Goal: Information Seeking & Learning: Learn about a topic

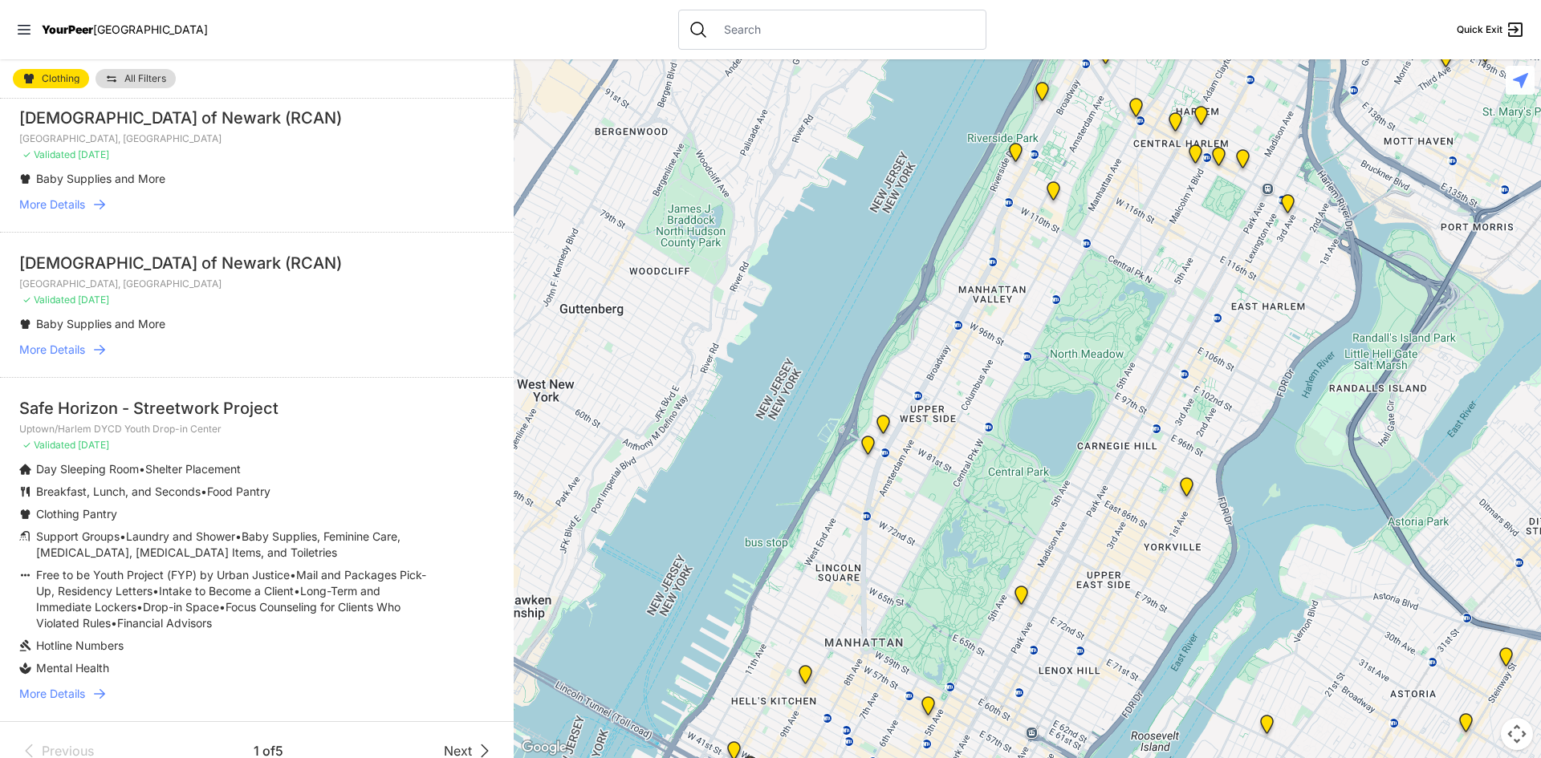
scroll to position [3883, 0]
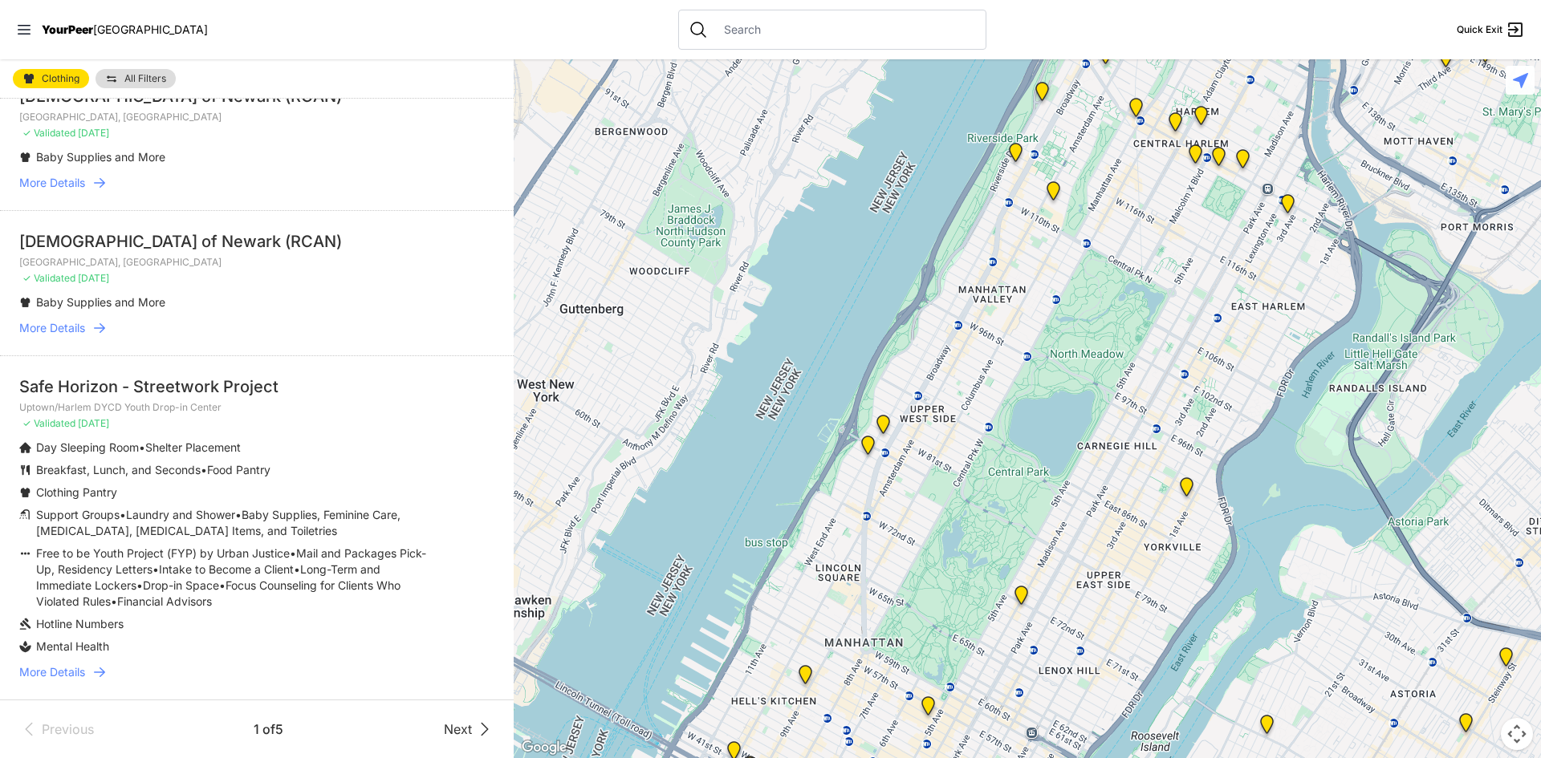
click at [487, 725] on div "Previous 1 of 5 Next" at bounding box center [257, 729] width 514 height 59
click at [475, 733] on icon at bounding box center [484, 729] width 19 height 19
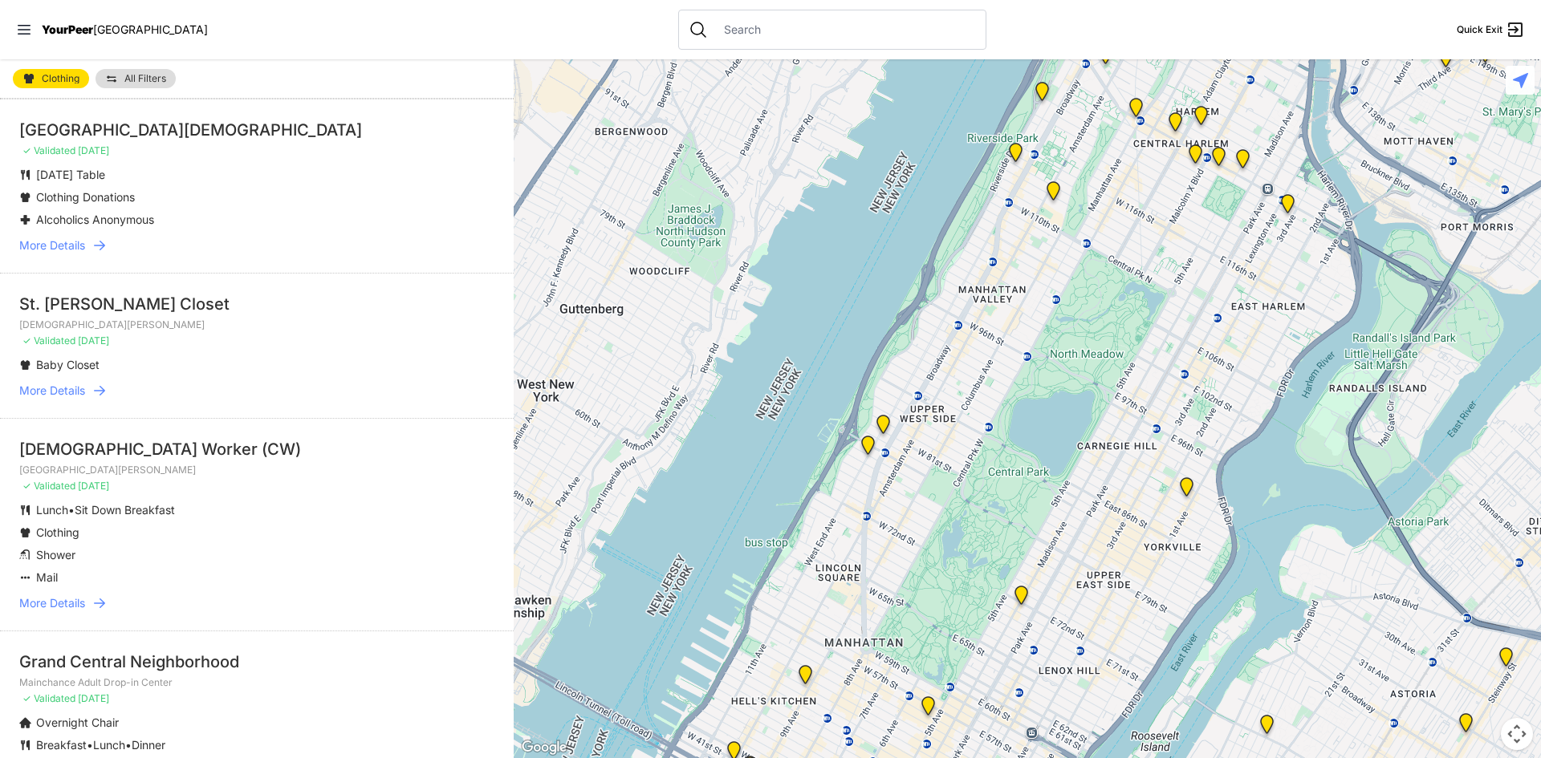
scroll to position [2568, 0]
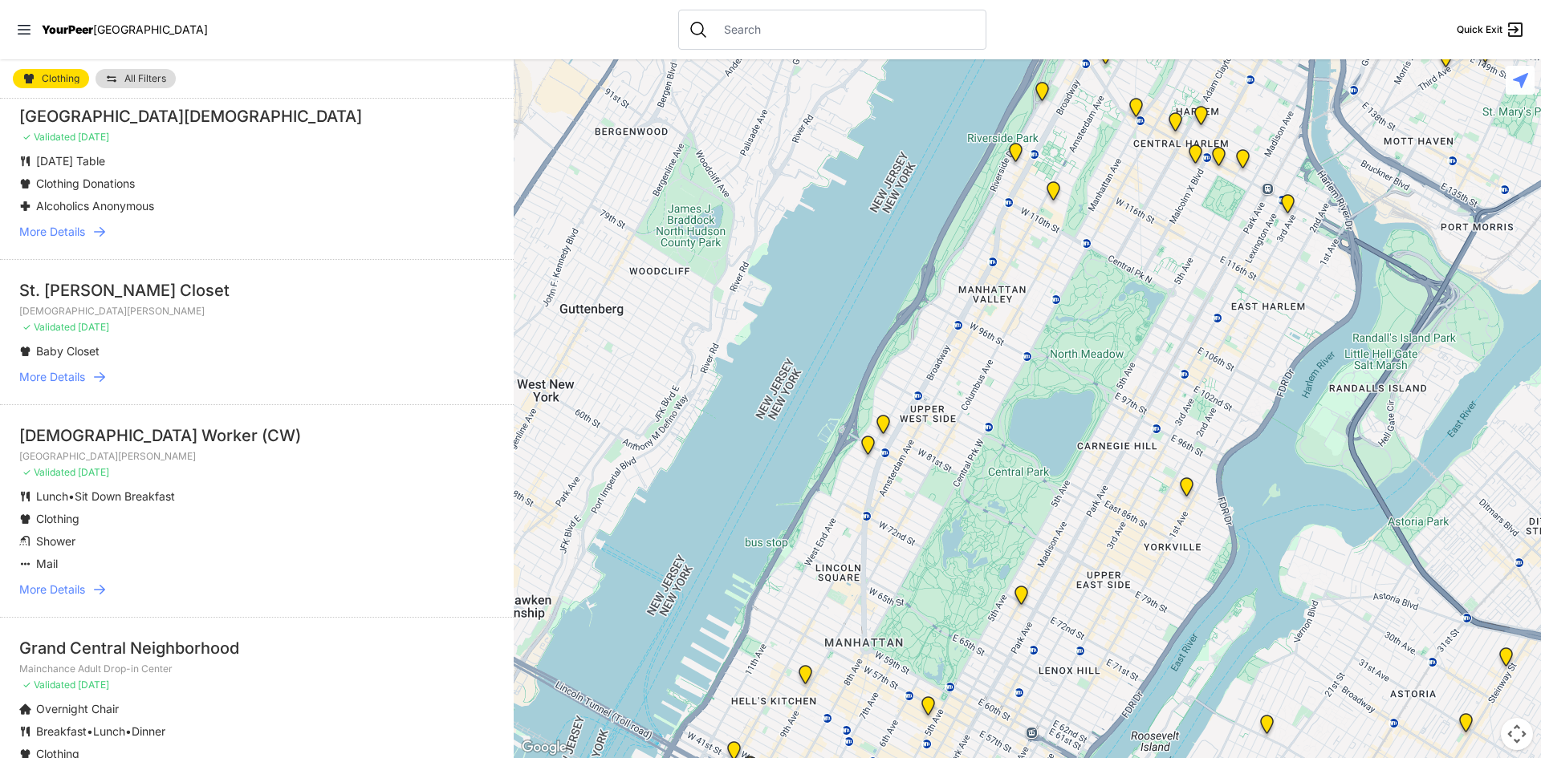
click at [79, 593] on span "More Details" at bounding box center [52, 590] width 66 height 16
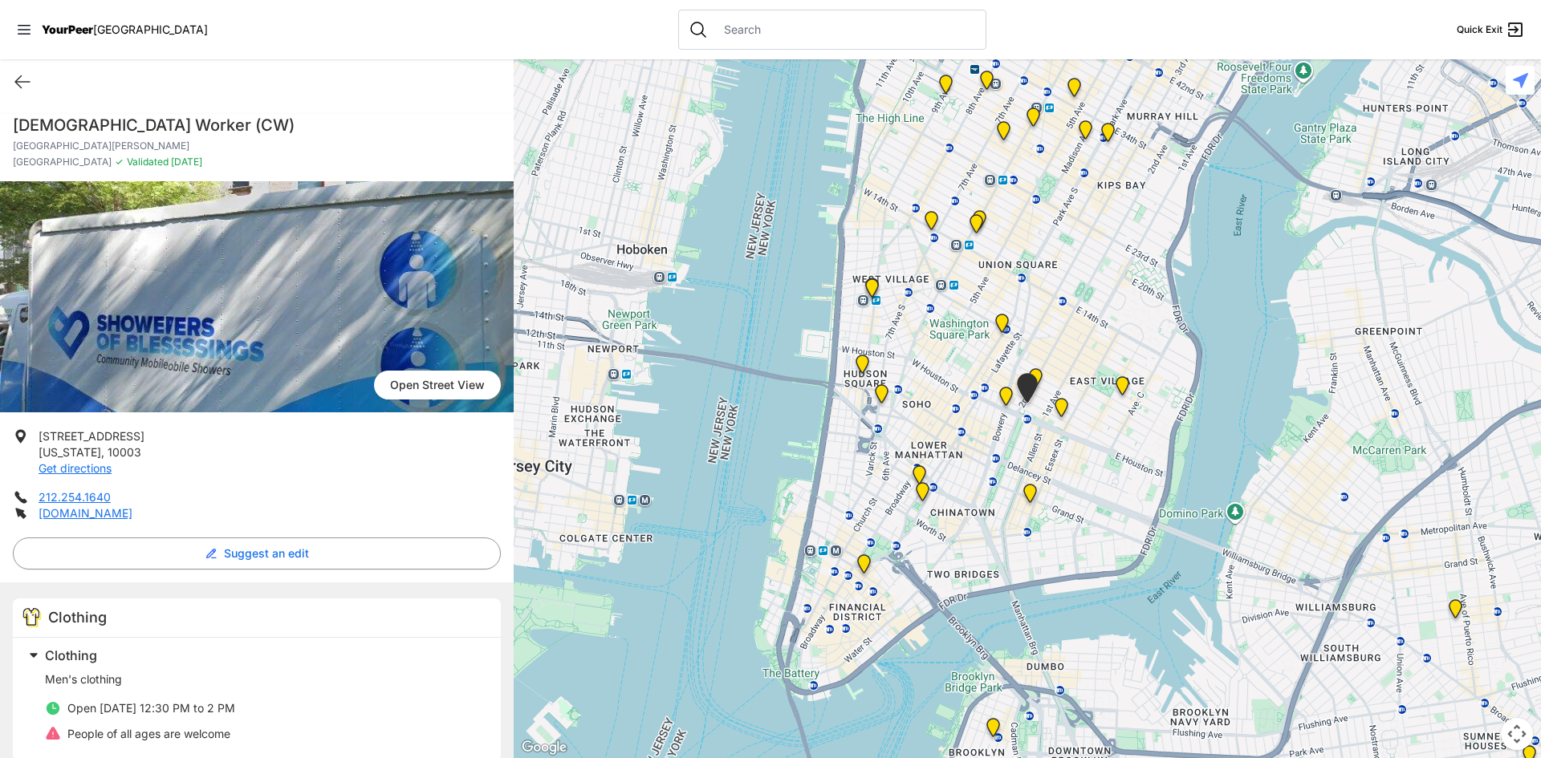
select select "recentlyUpdated"
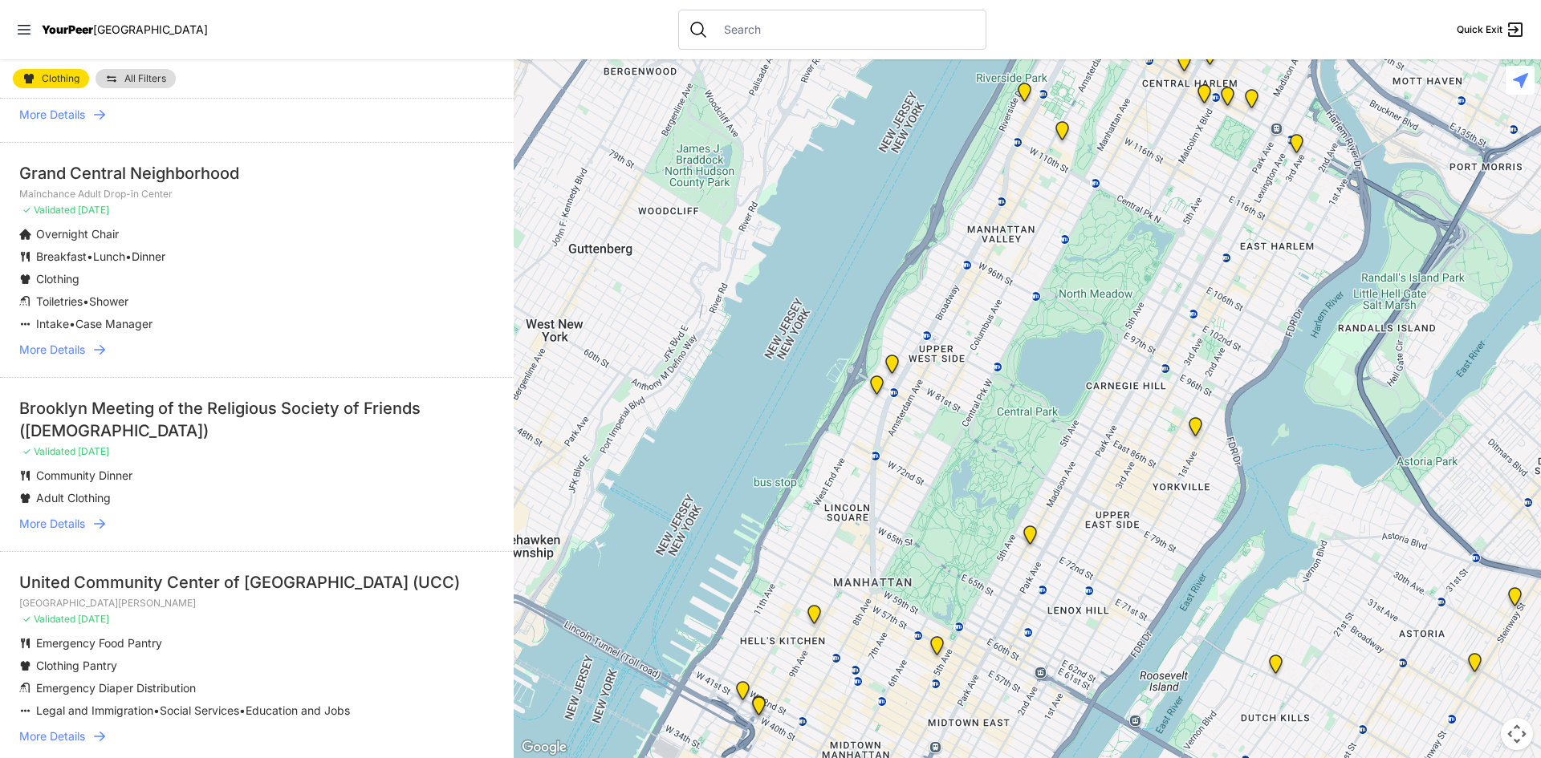
scroll to position [3049, 0]
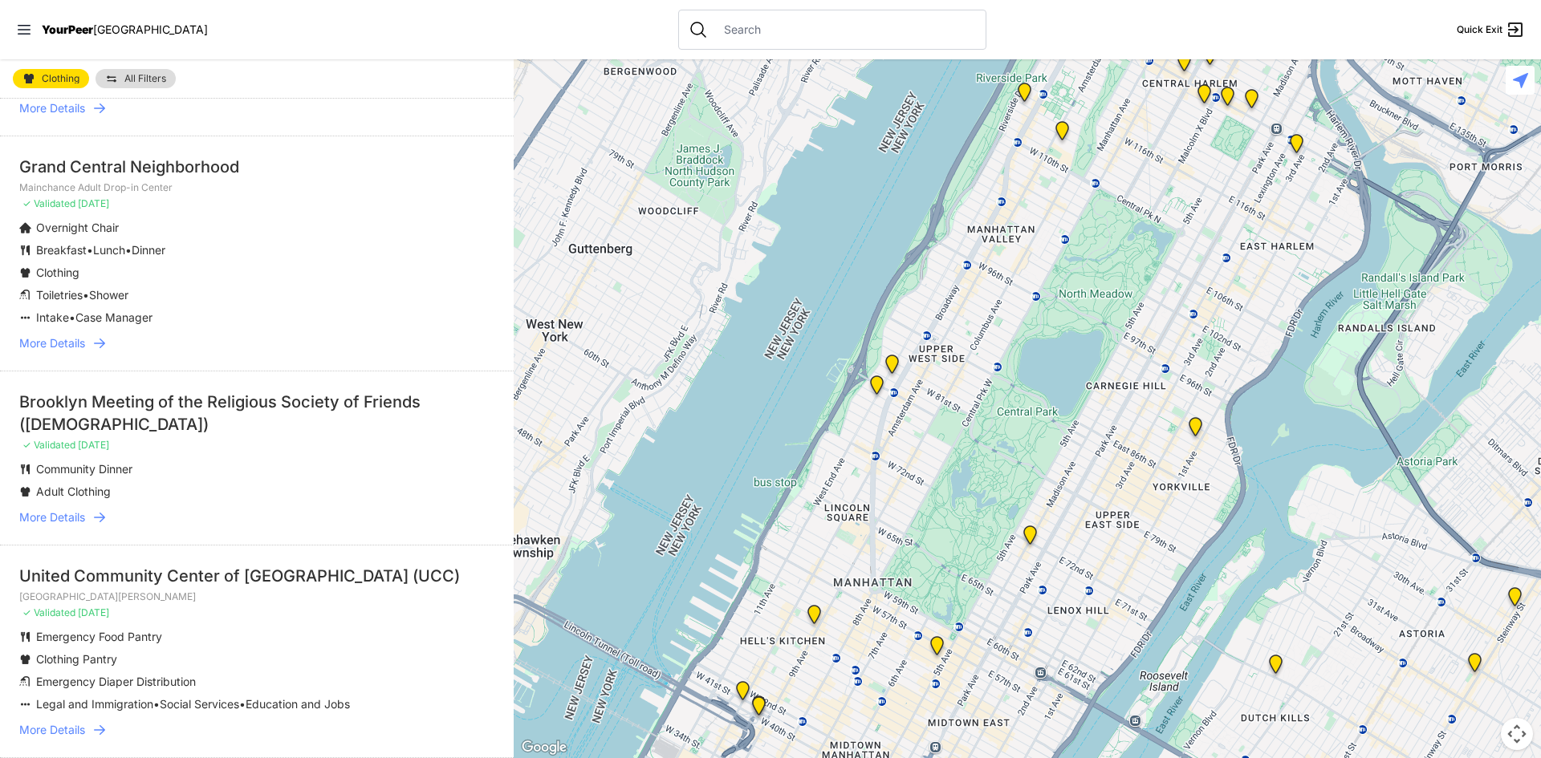
click at [72, 523] on span "More Details" at bounding box center [52, 518] width 66 height 16
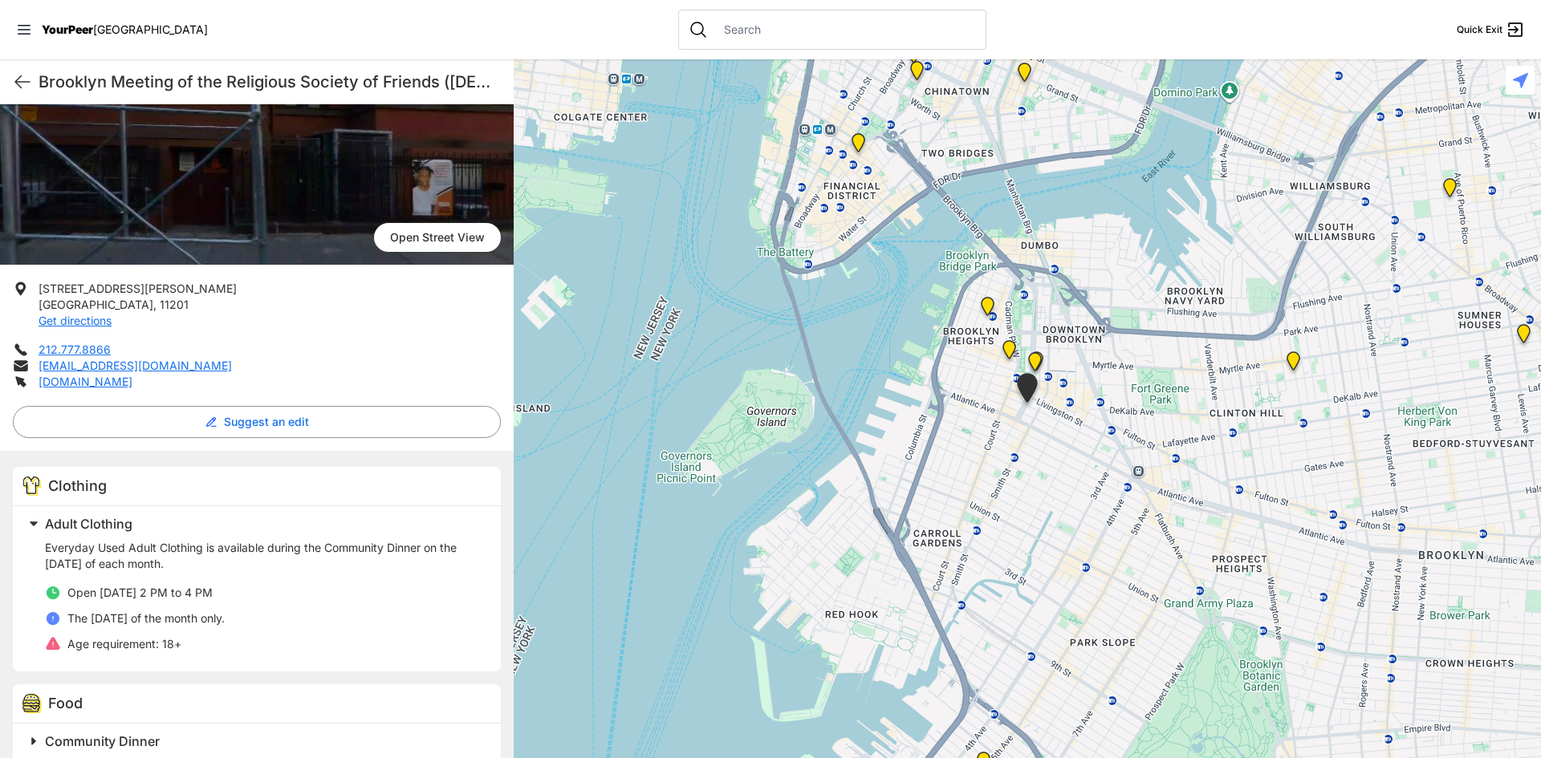
scroll to position [160, 0]
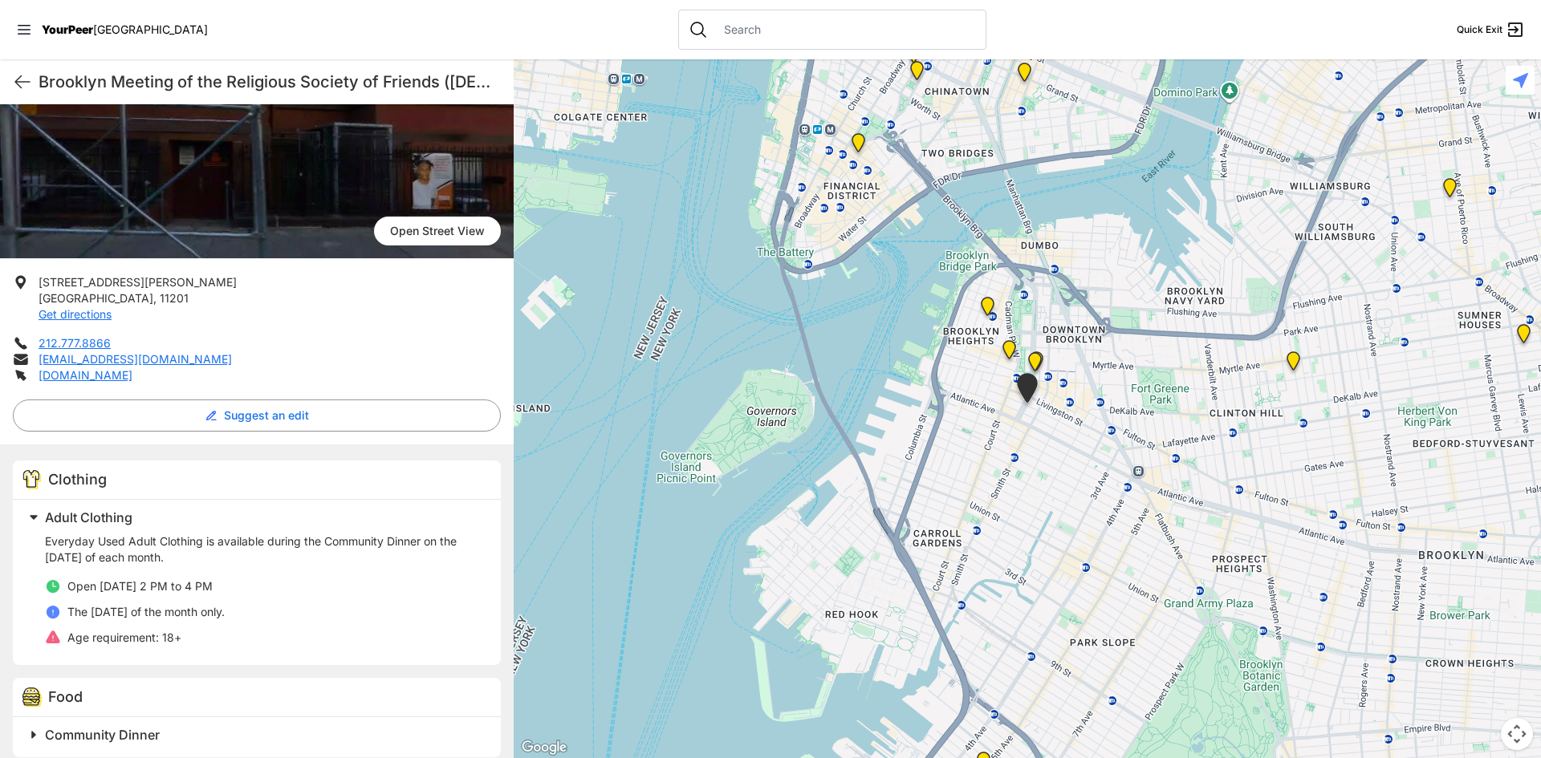
select select "recentlyUpdated"
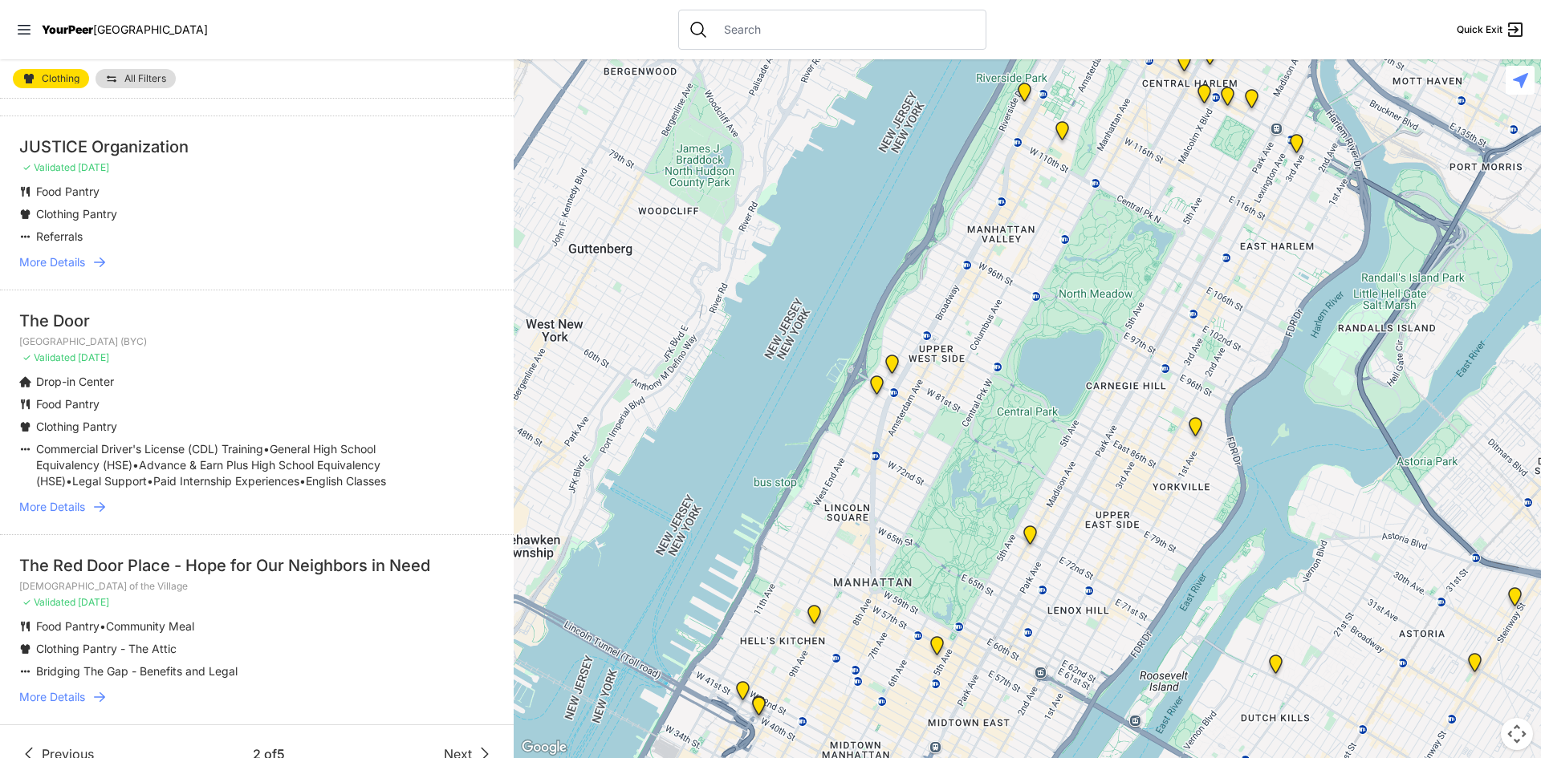
scroll to position [3716, 0]
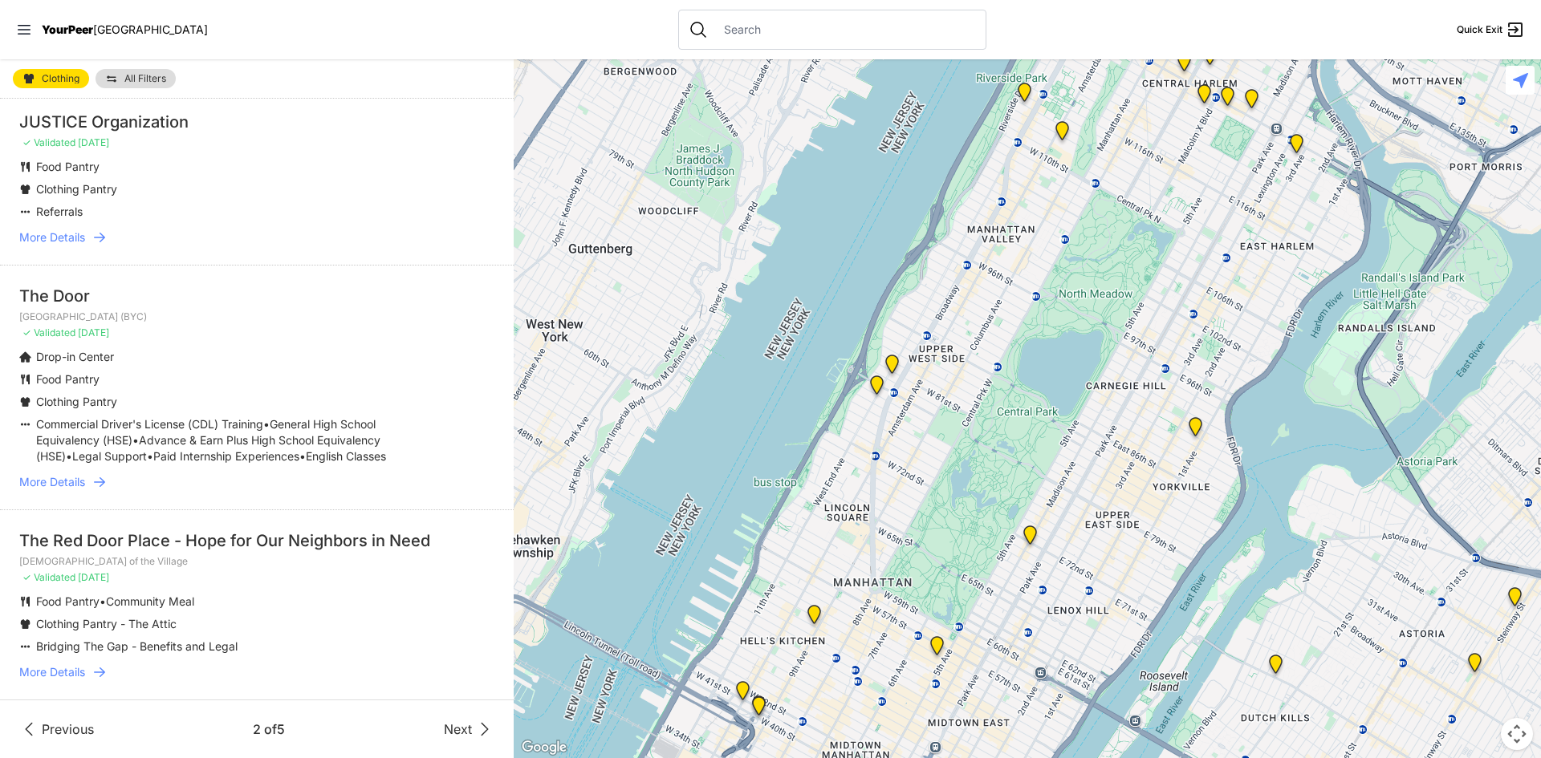
click at [446, 726] on span "Next" at bounding box center [458, 729] width 28 height 19
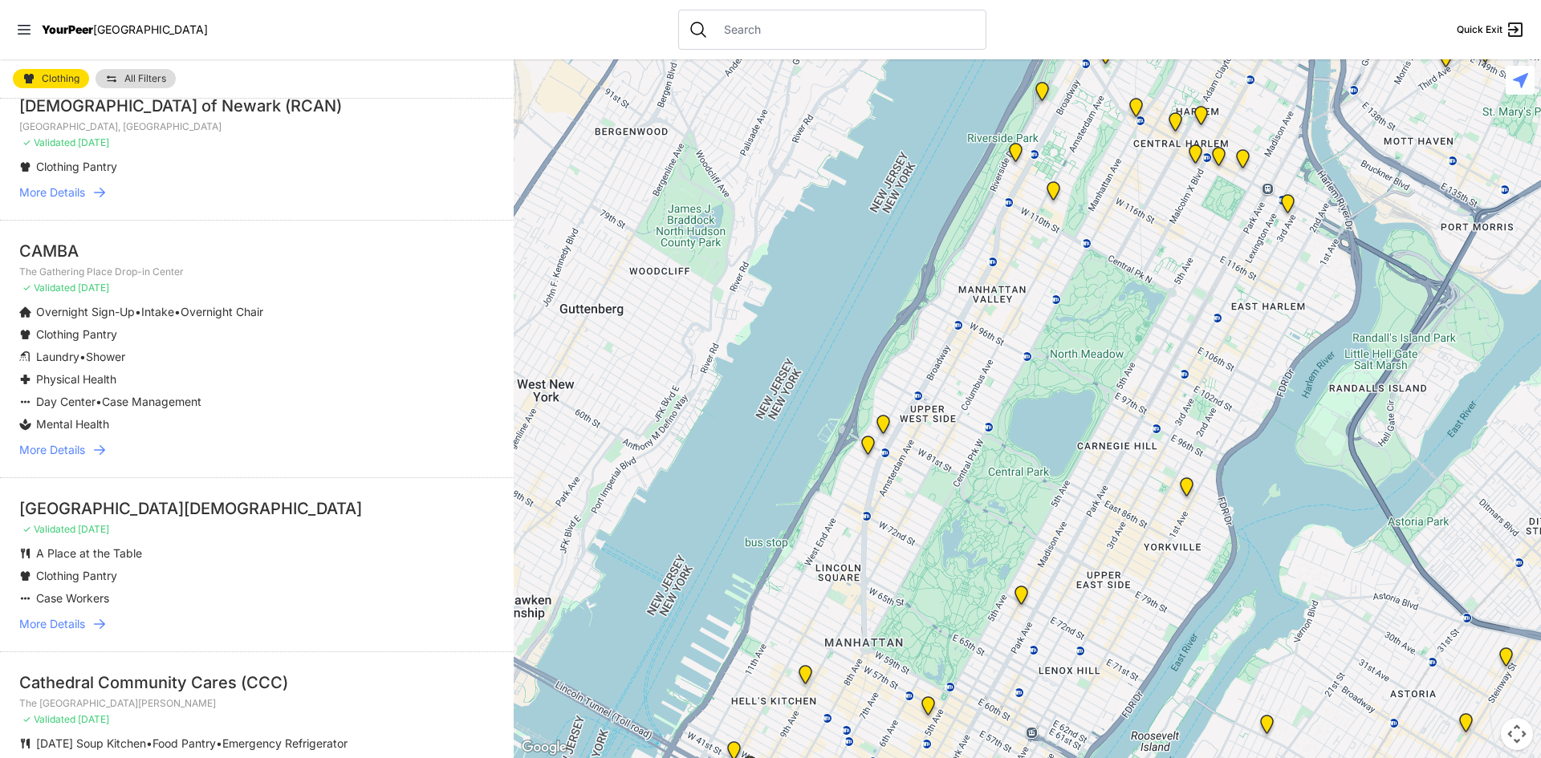
scroll to position [1043, 0]
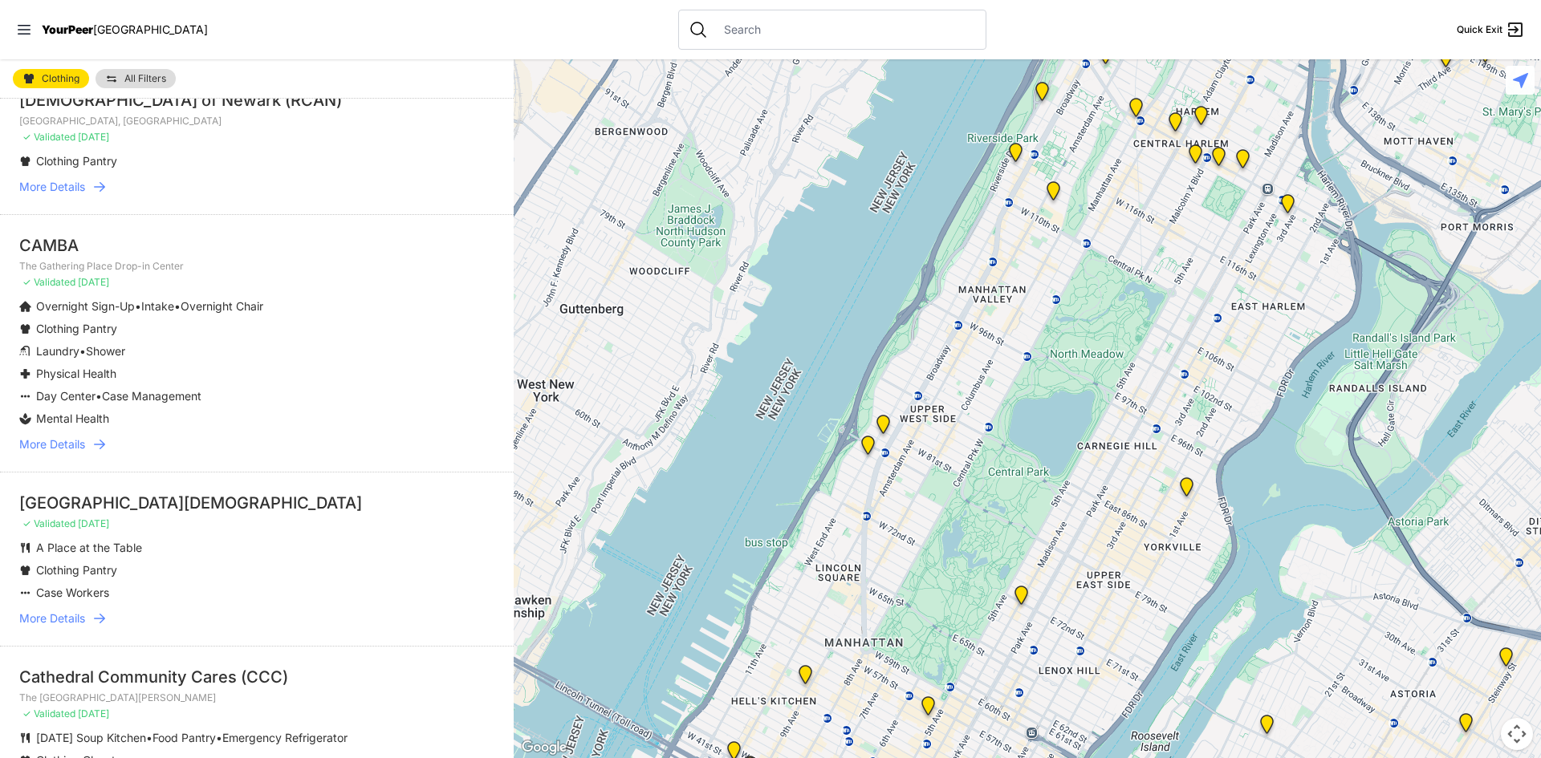
click at [62, 619] on span "More Details" at bounding box center [52, 619] width 66 height 16
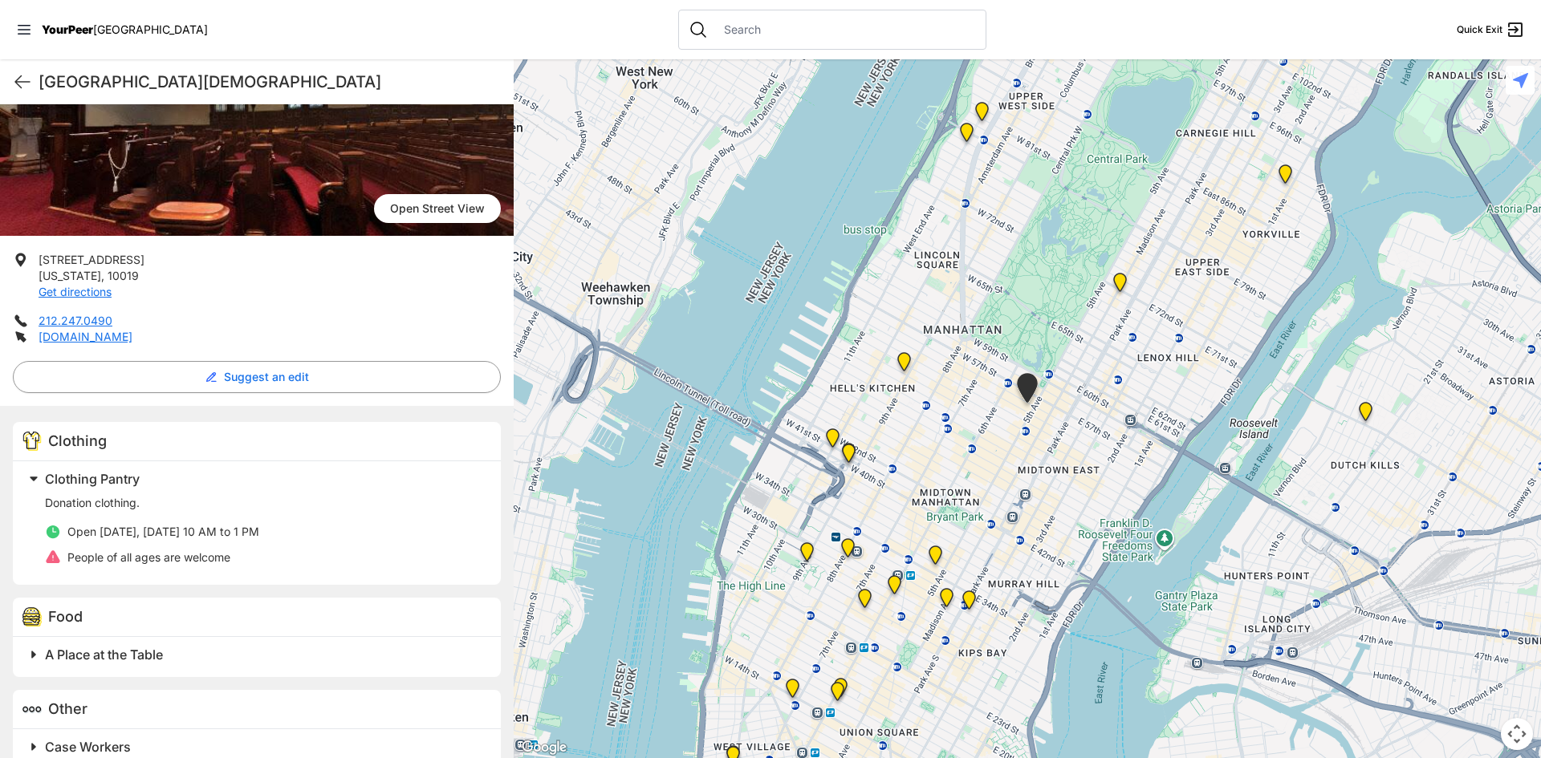
scroll to position [188, 0]
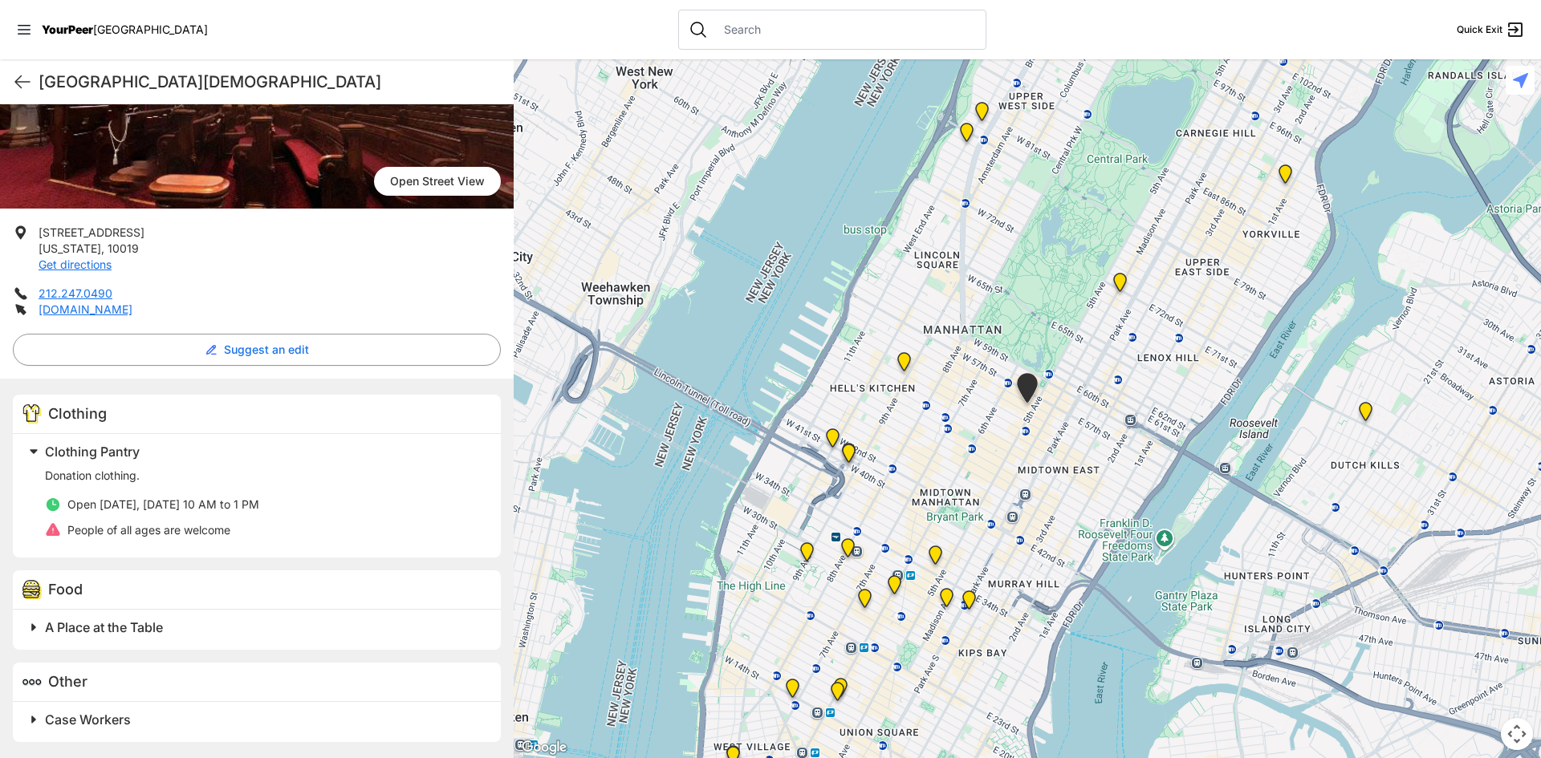
select select "recentlyUpdated"
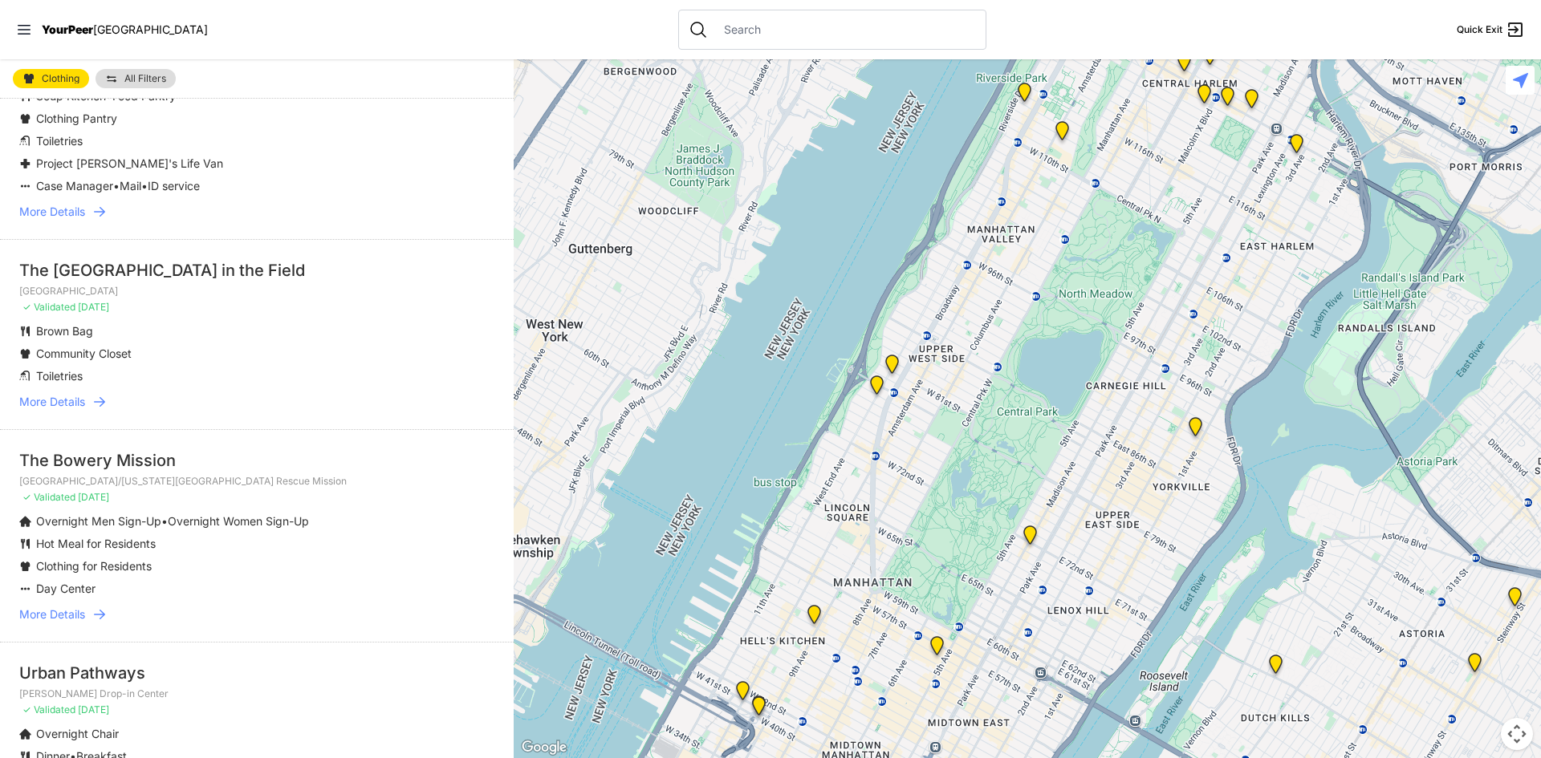
scroll to position [2648, 0]
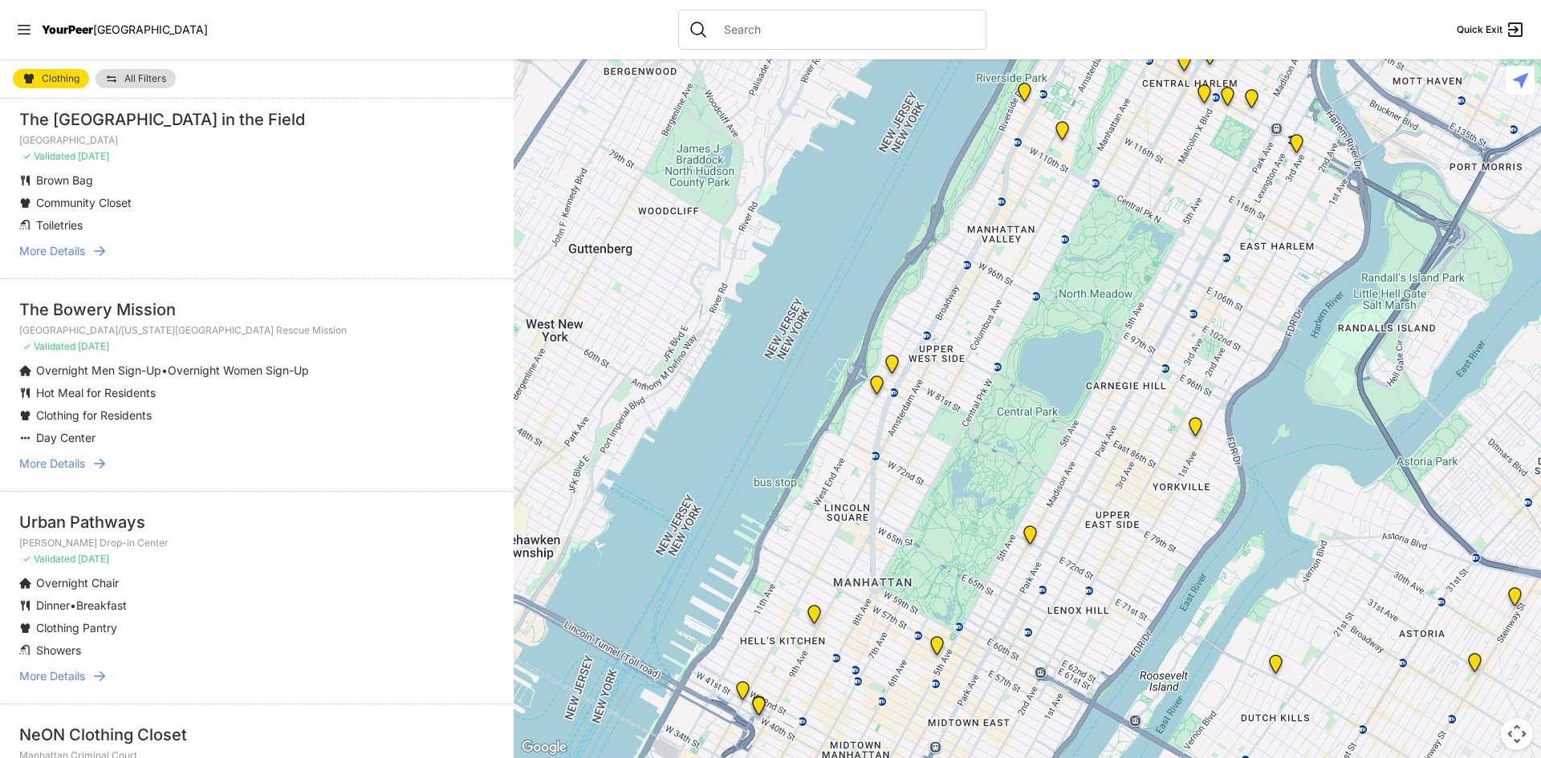
click at [47, 677] on span "More Details" at bounding box center [52, 676] width 66 height 16
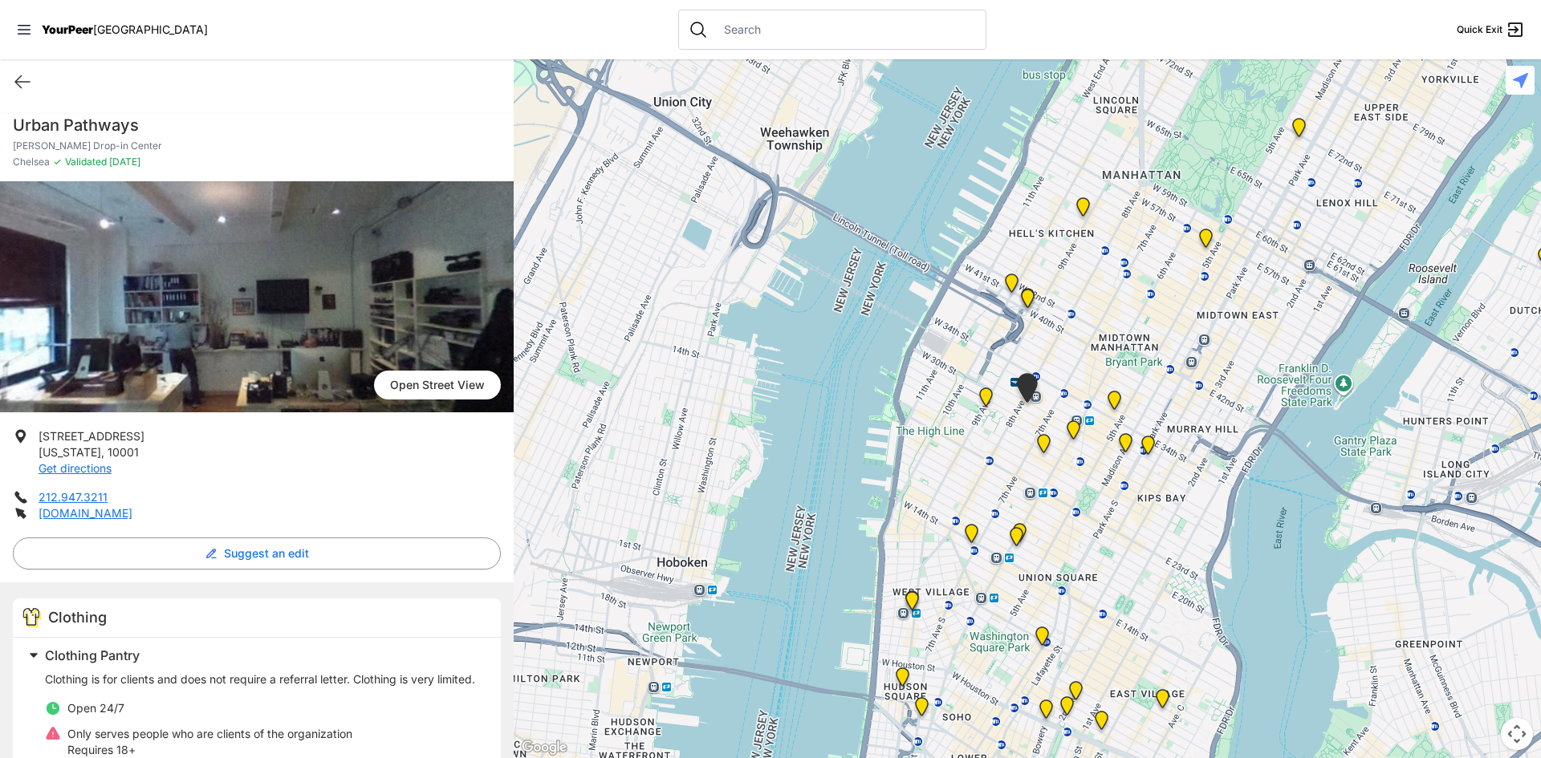
select select "recentlyUpdated"
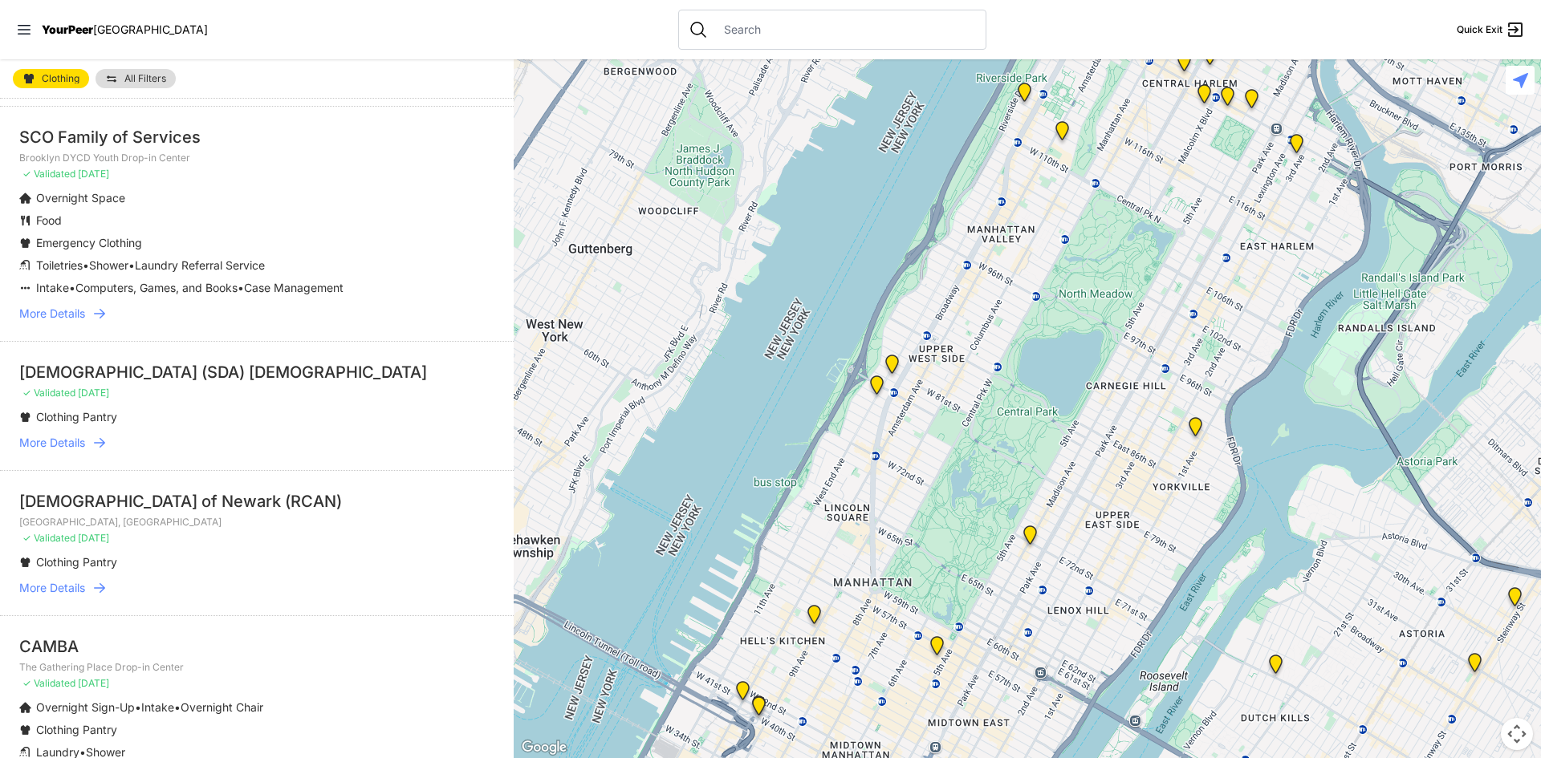
scroll to position [321, 0]
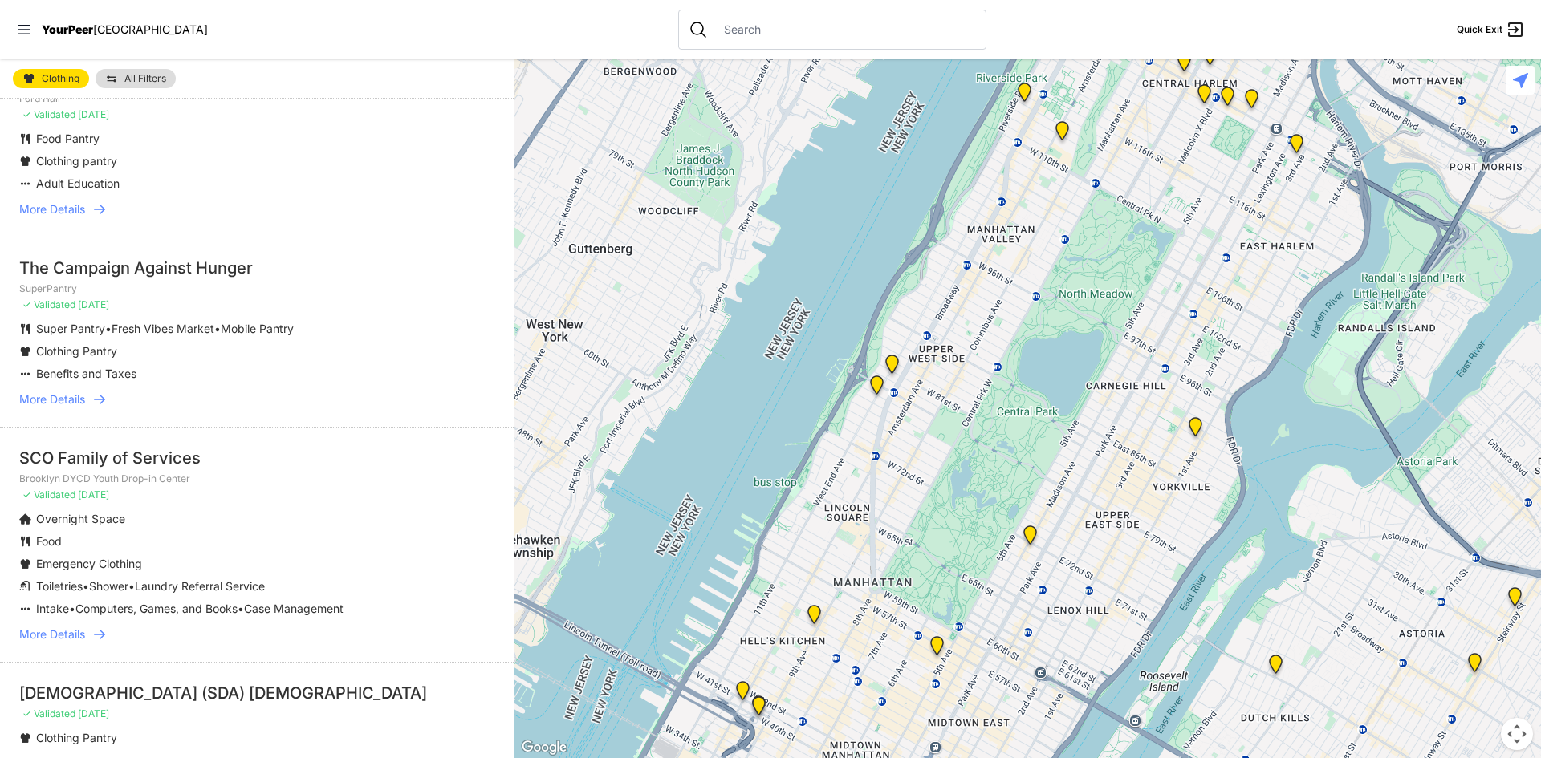
click at [64, 408] on li "The Campaign Against Hunger SuperPantry ✓ Validated 8 months ago Super Pantry •…" at bounding box center [257, 332] width 514 height 190
click at [64, 404] on span "More Details" at bounding box center [52, 400] width 66 height 16
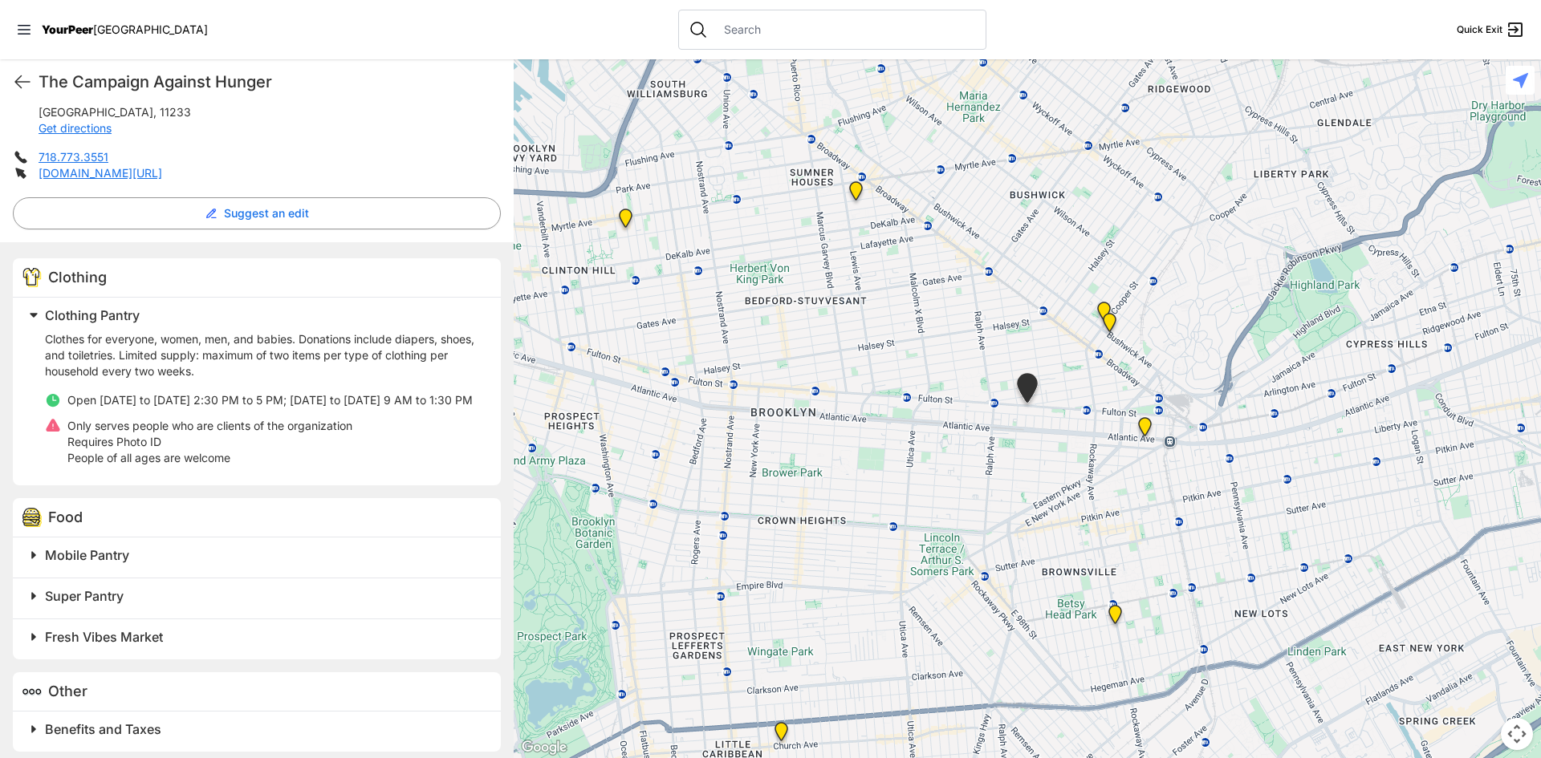
scroll to position [350, 0]
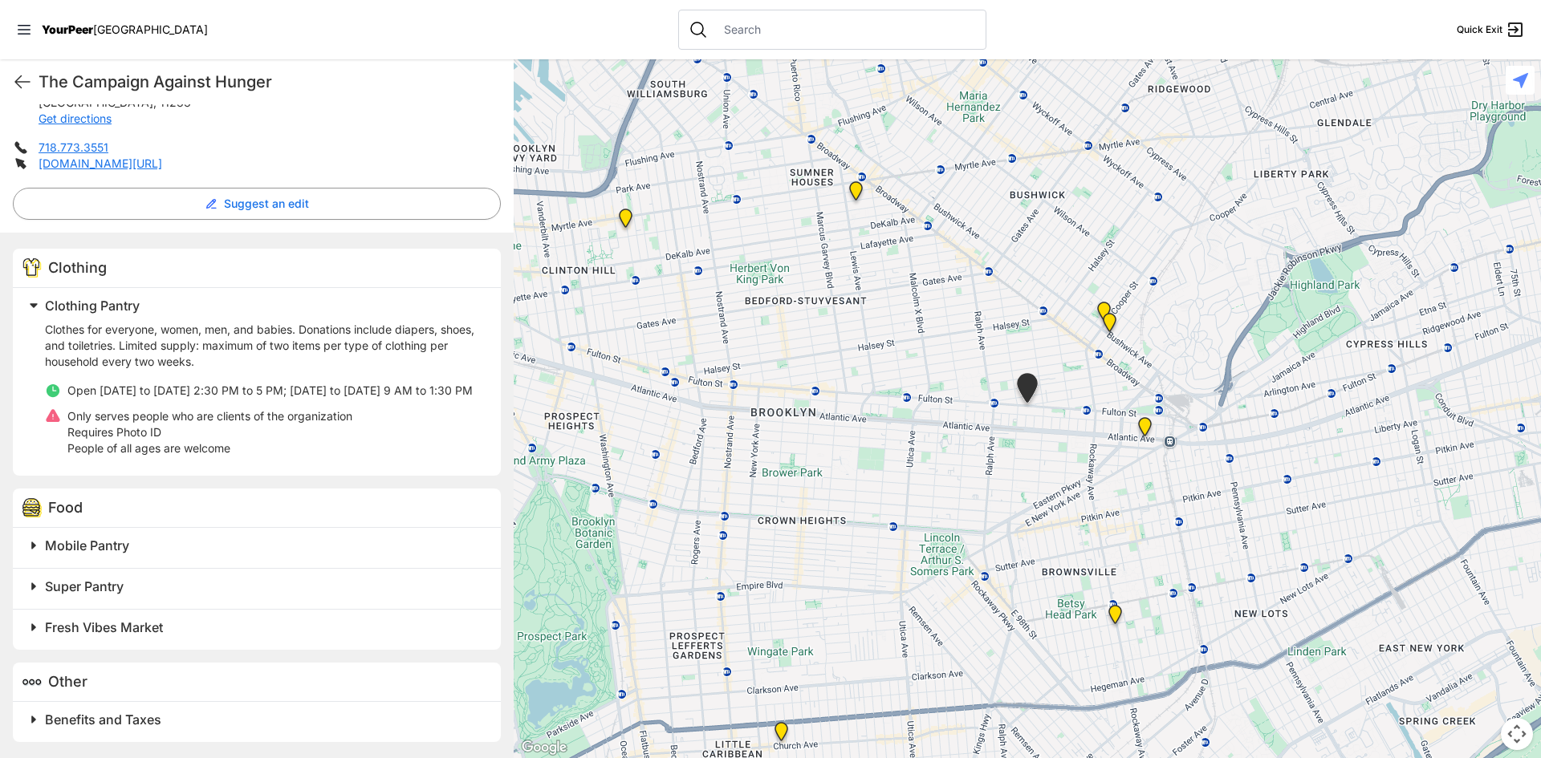
select select "recentlyUpdated"
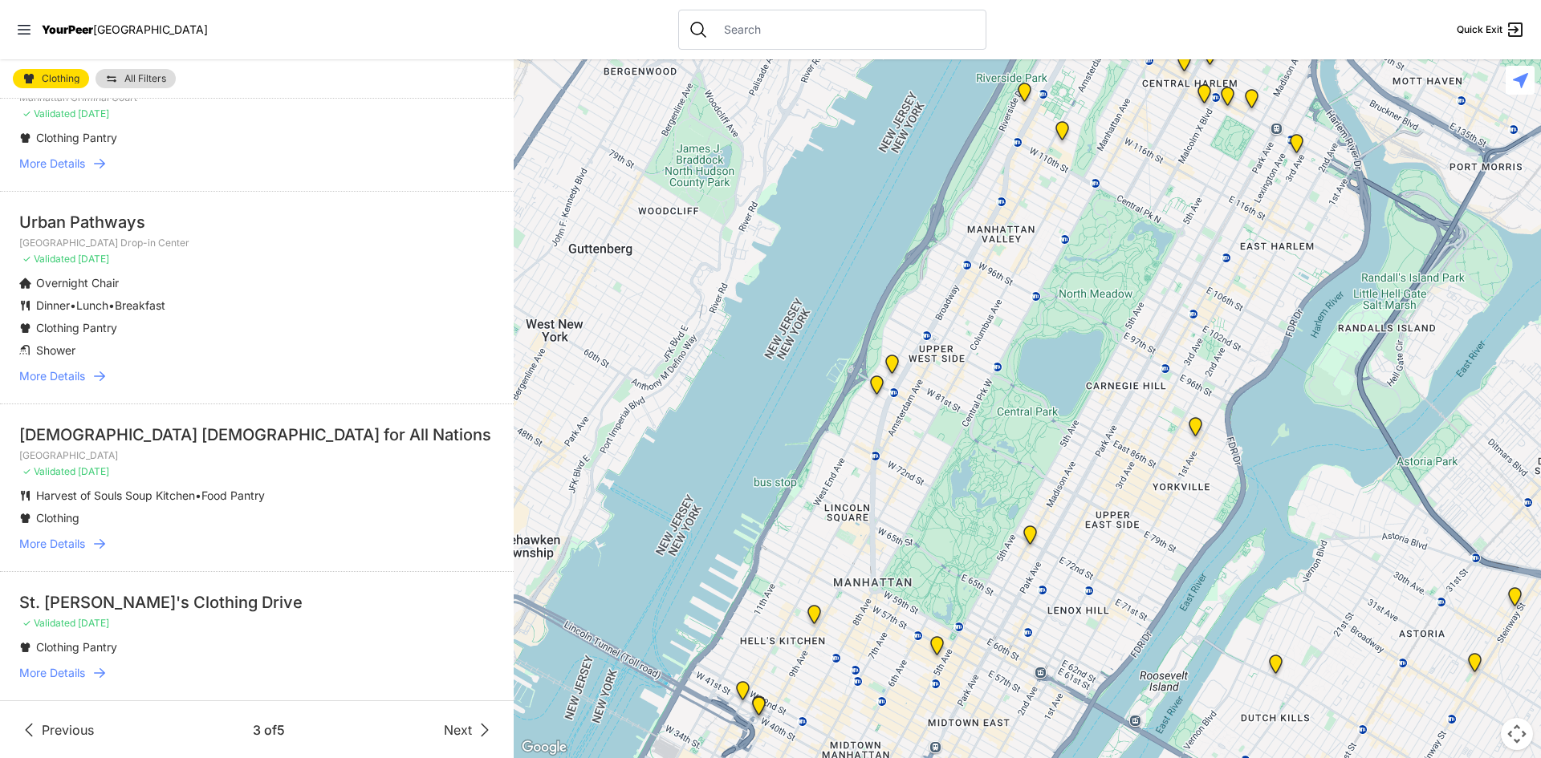
scroll to position [3307, 0]
click at [444, 725] on span "Next" at bounding box center [458, 729] width 28 height 19
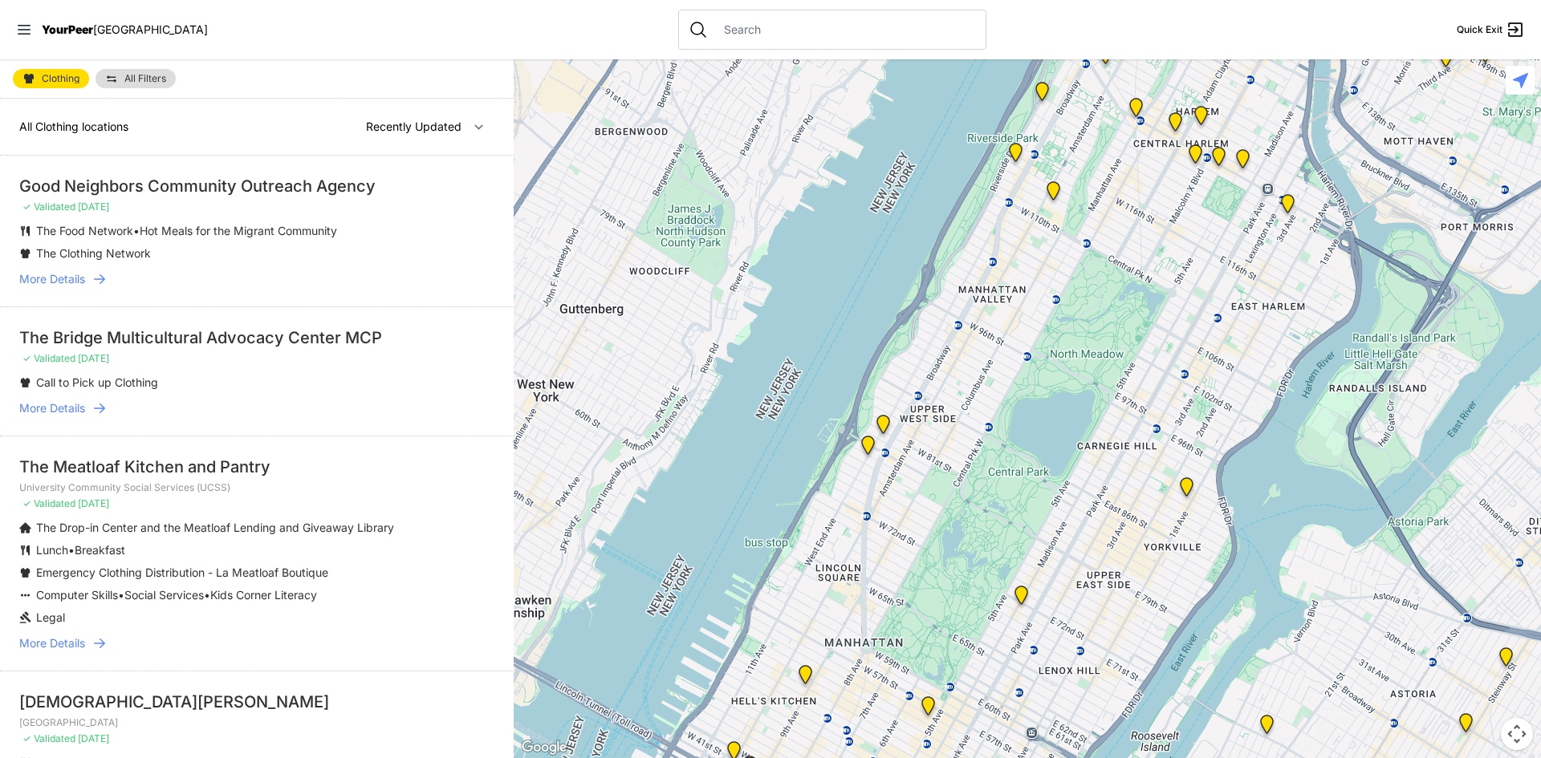
click at [104, 276] on icon at bounding box center [99, 279] width 16 height 16
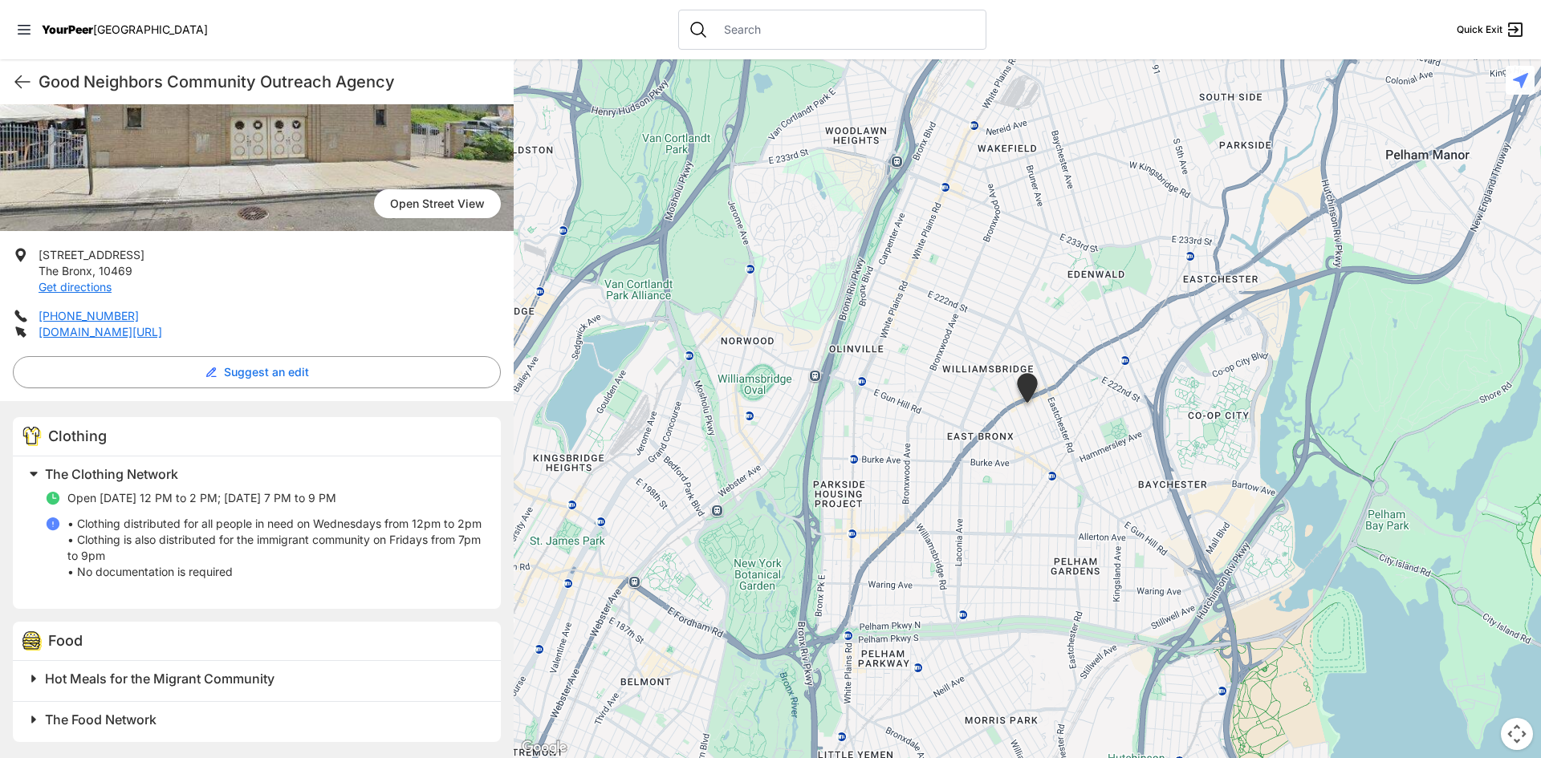
scroll to position [181, 0]
select select "recentlyUpdated"
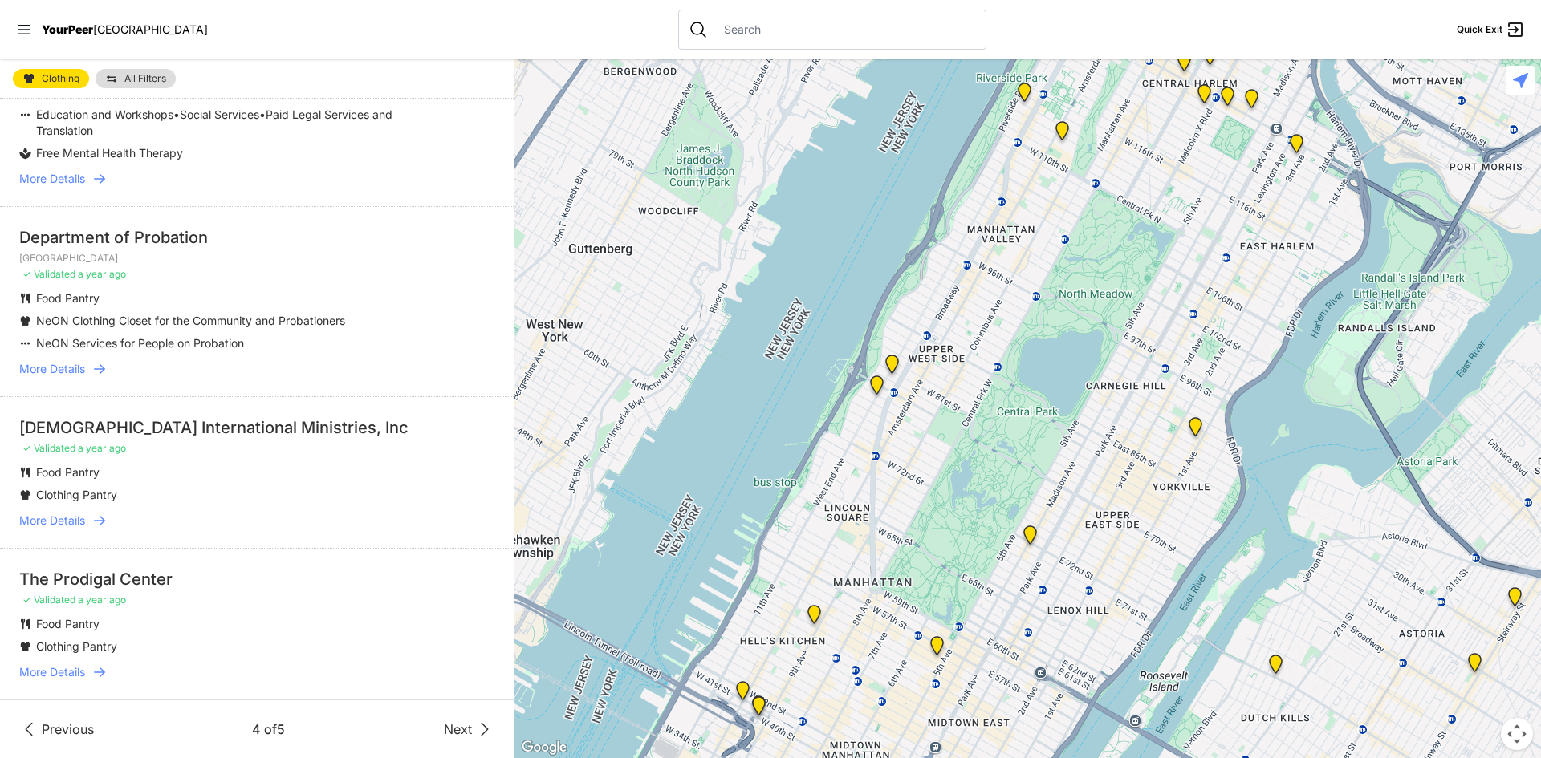
scroll to position [3053, 0]
click at [458, 736] on span "Next" at bounding box center [458, 729] width 28 height 19
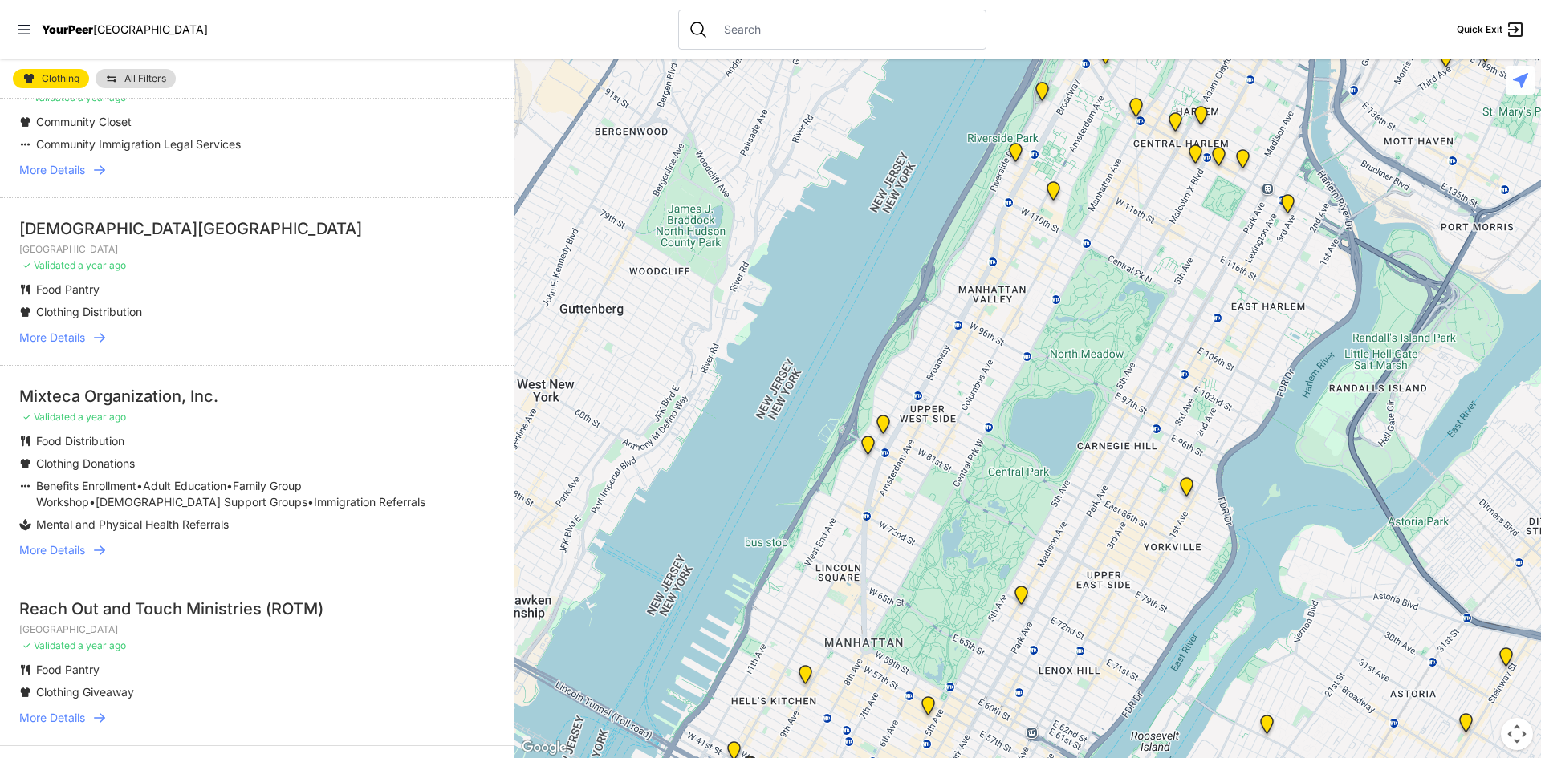
scroll to position [928, 0]
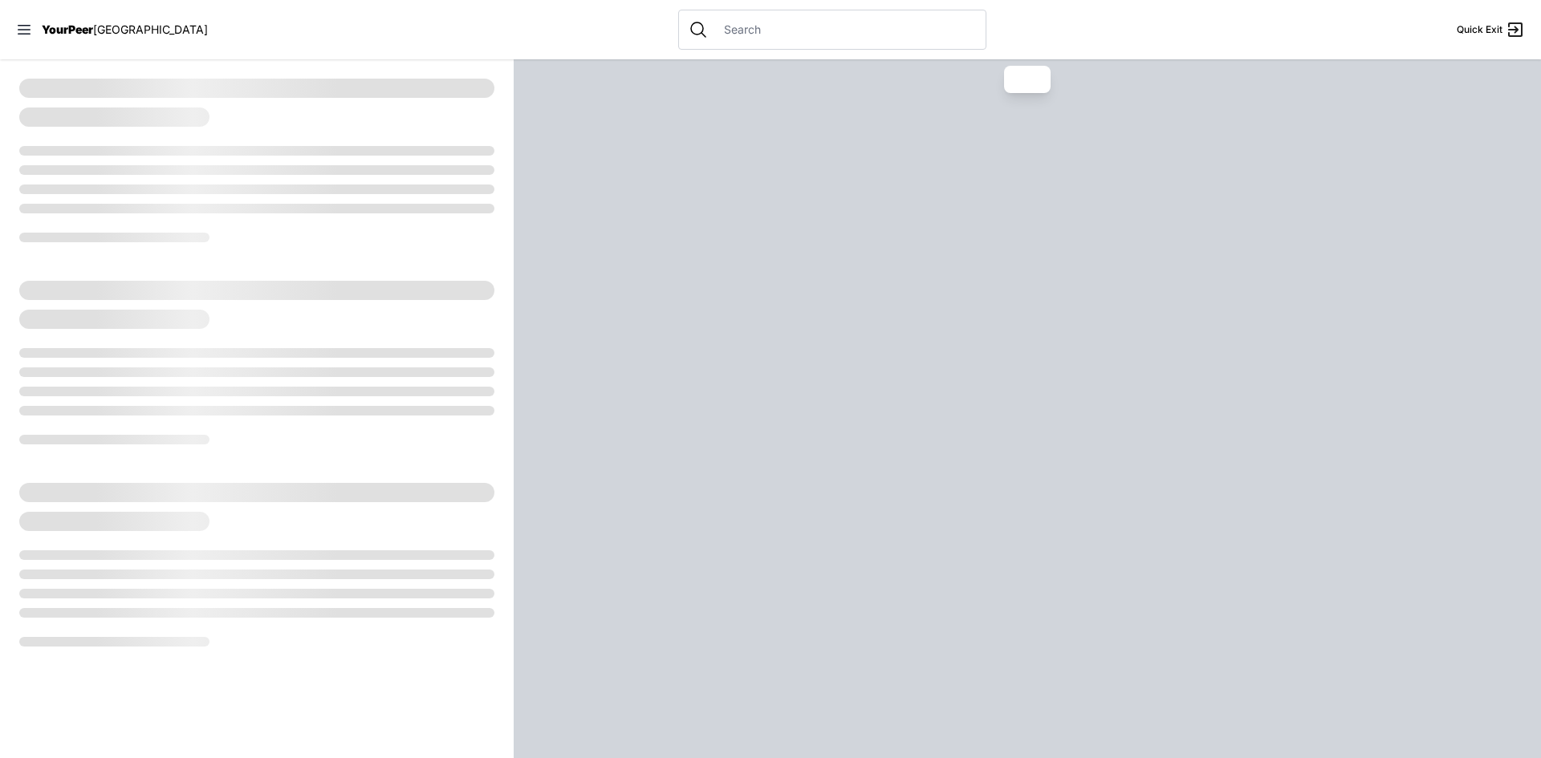
select select "recentlyUpdated"
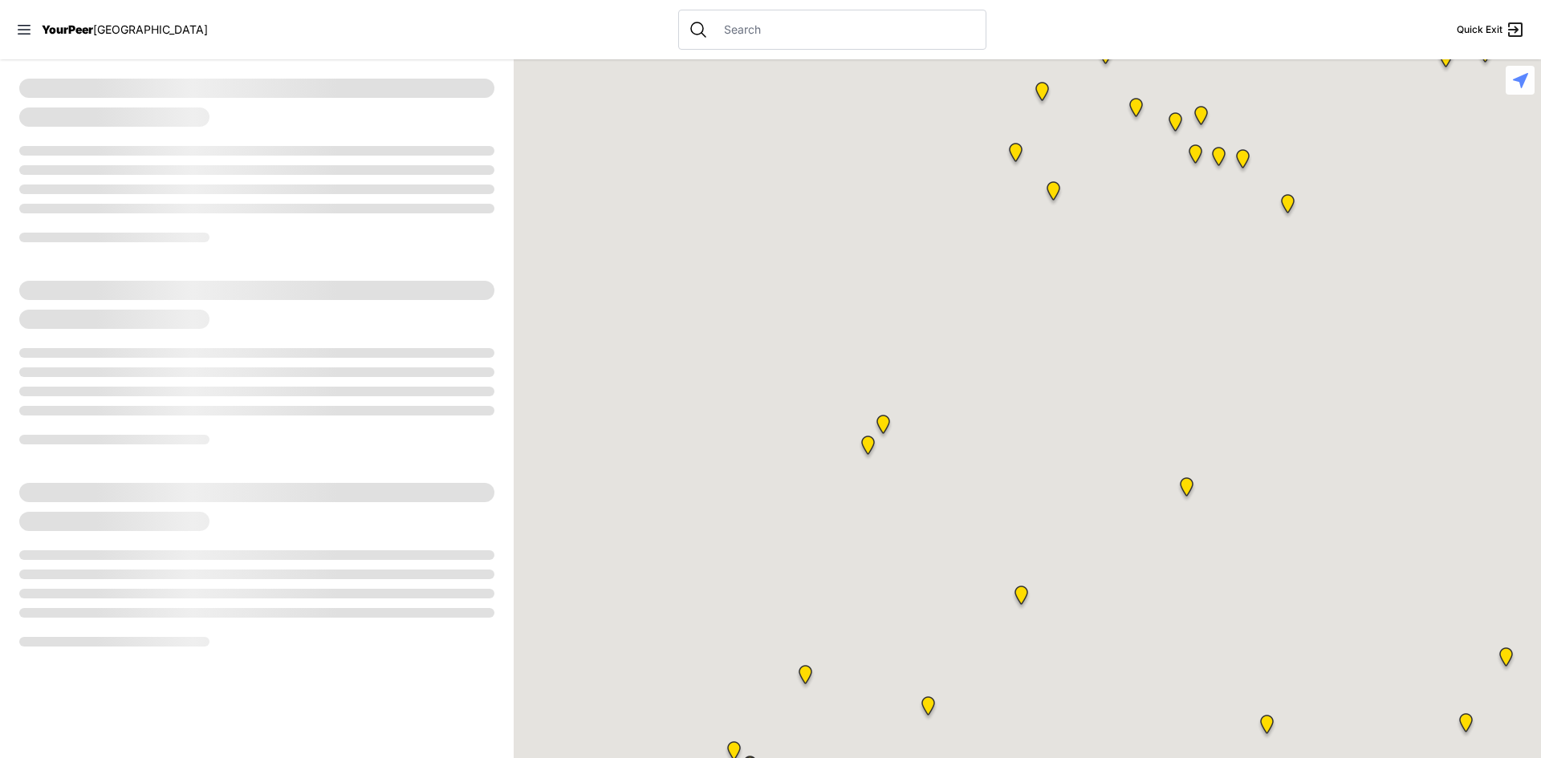
select select "recentlyUpdated"
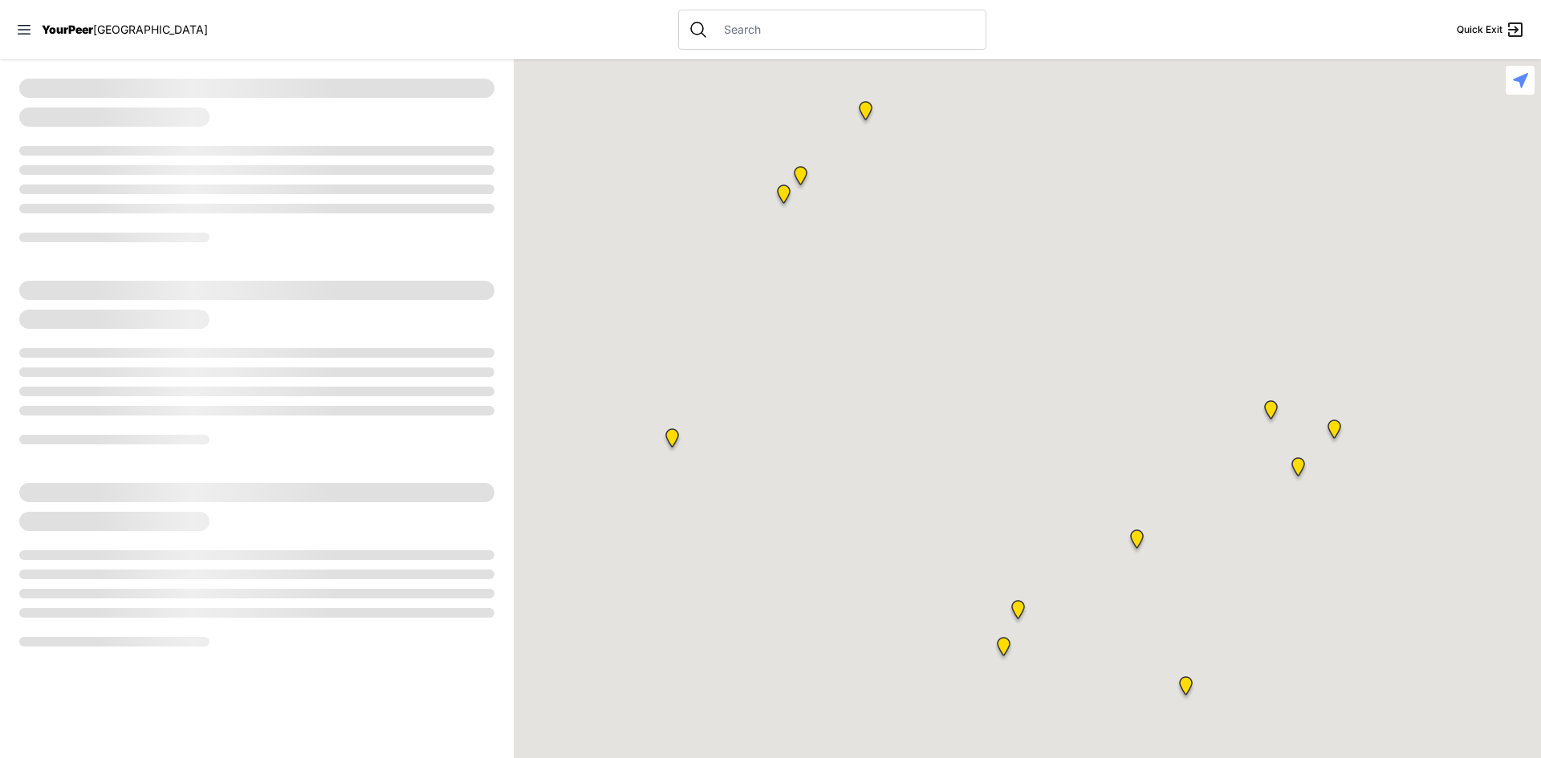
select select "recentlyUpdated"
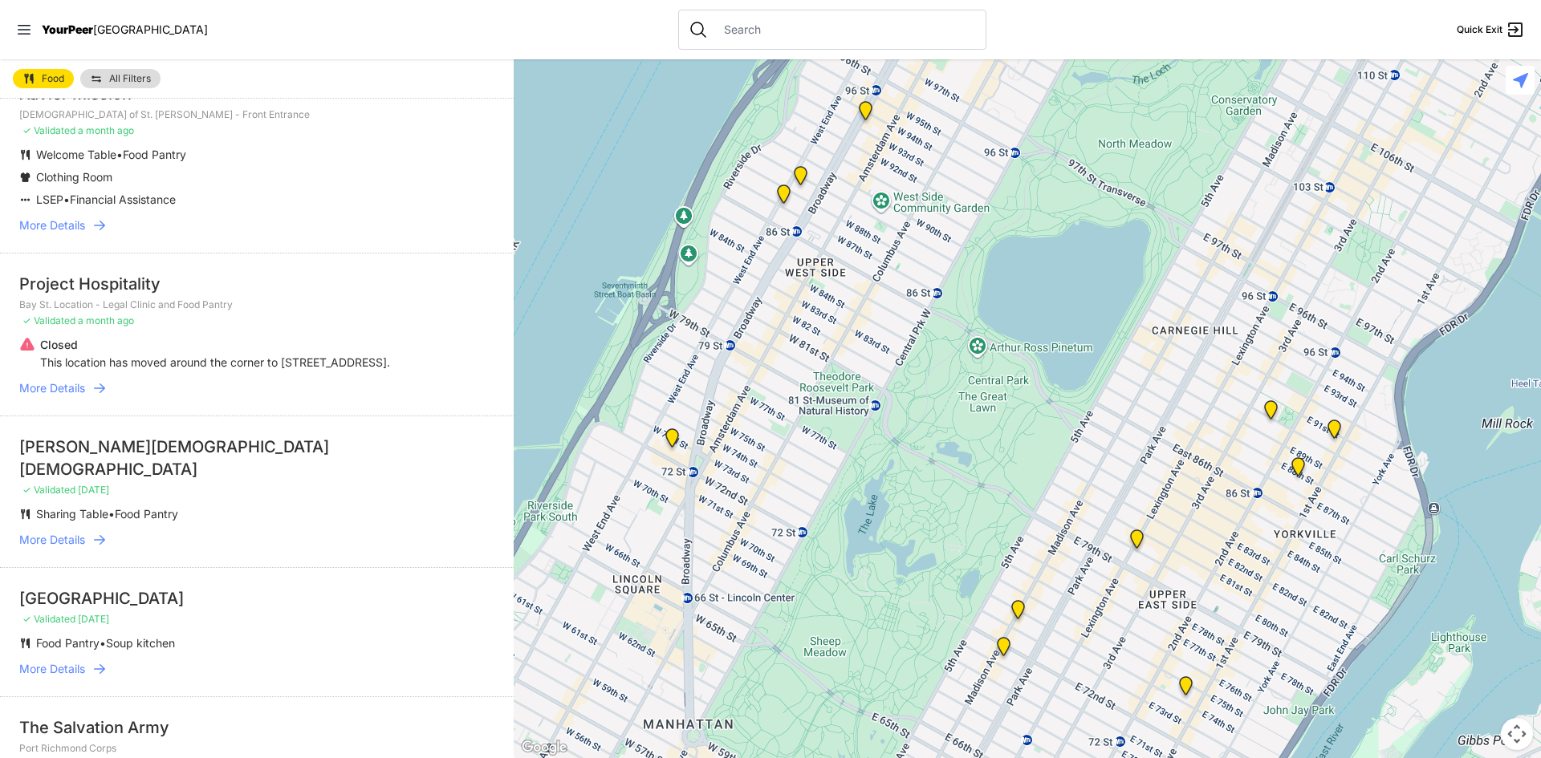
scroll to position [963, 0]
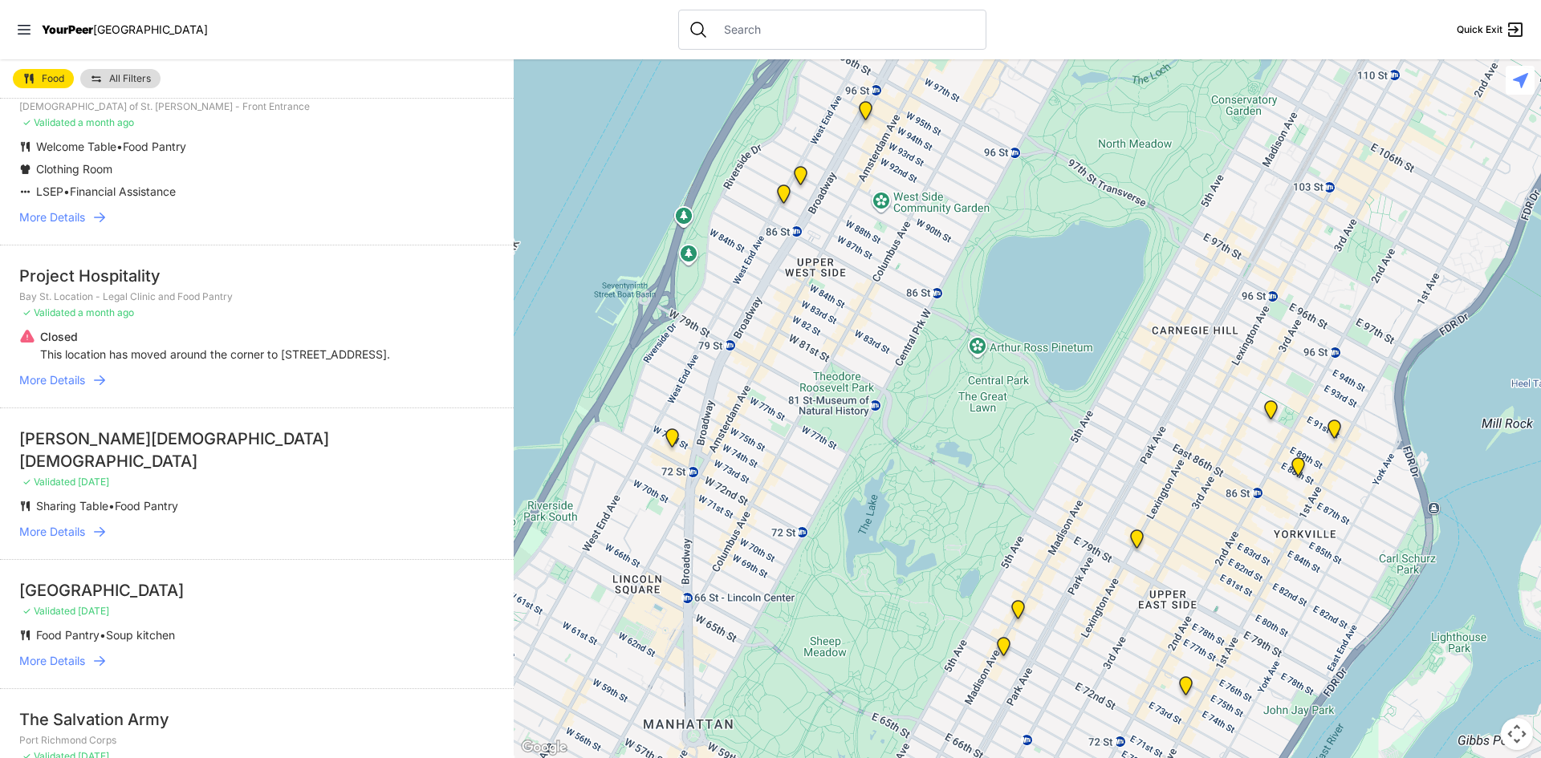
click at [78, 384] on span "More Details" at bounding box center [52, 380] width 66 height 16
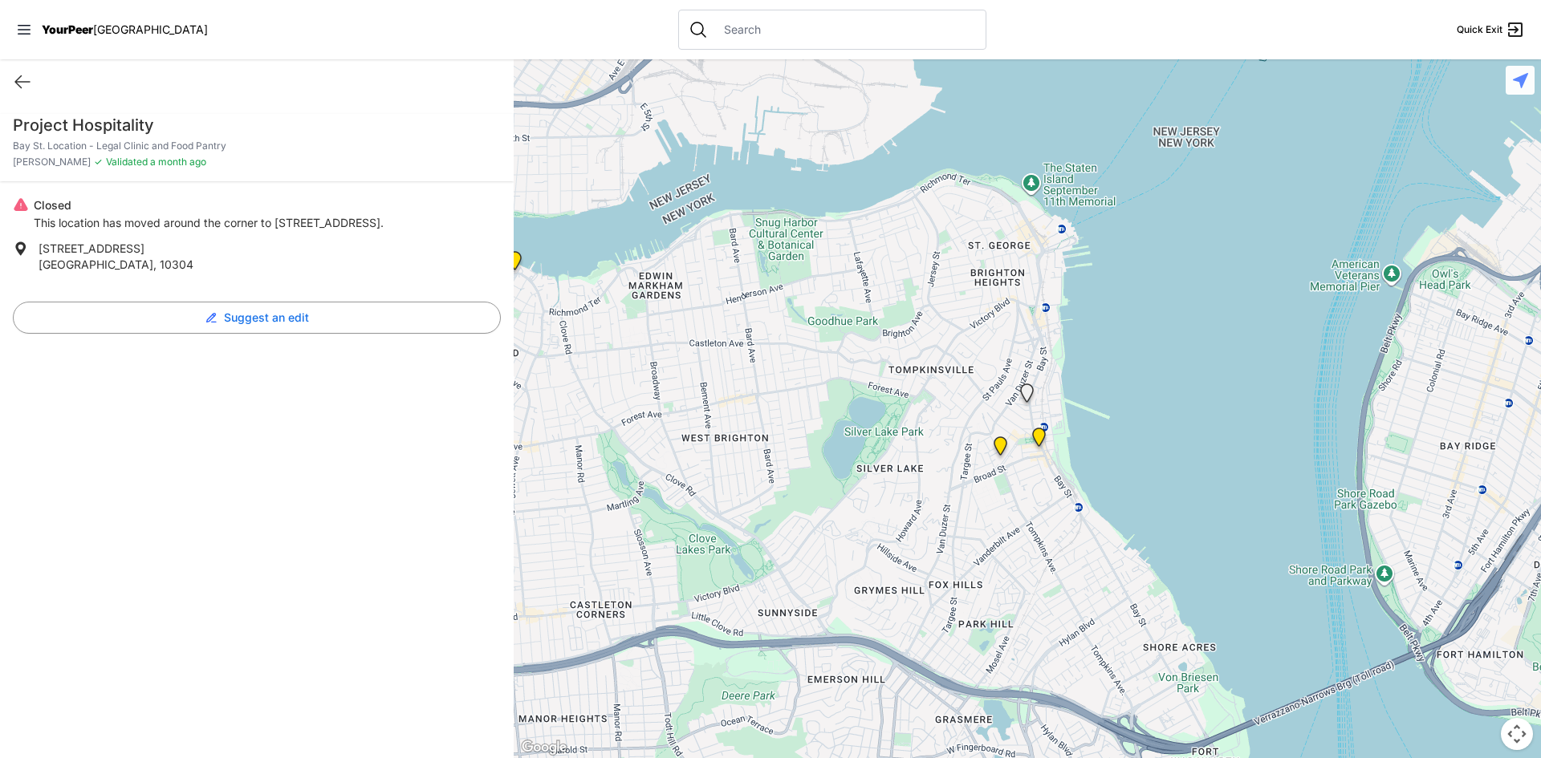
select select "recentlyUpdated"
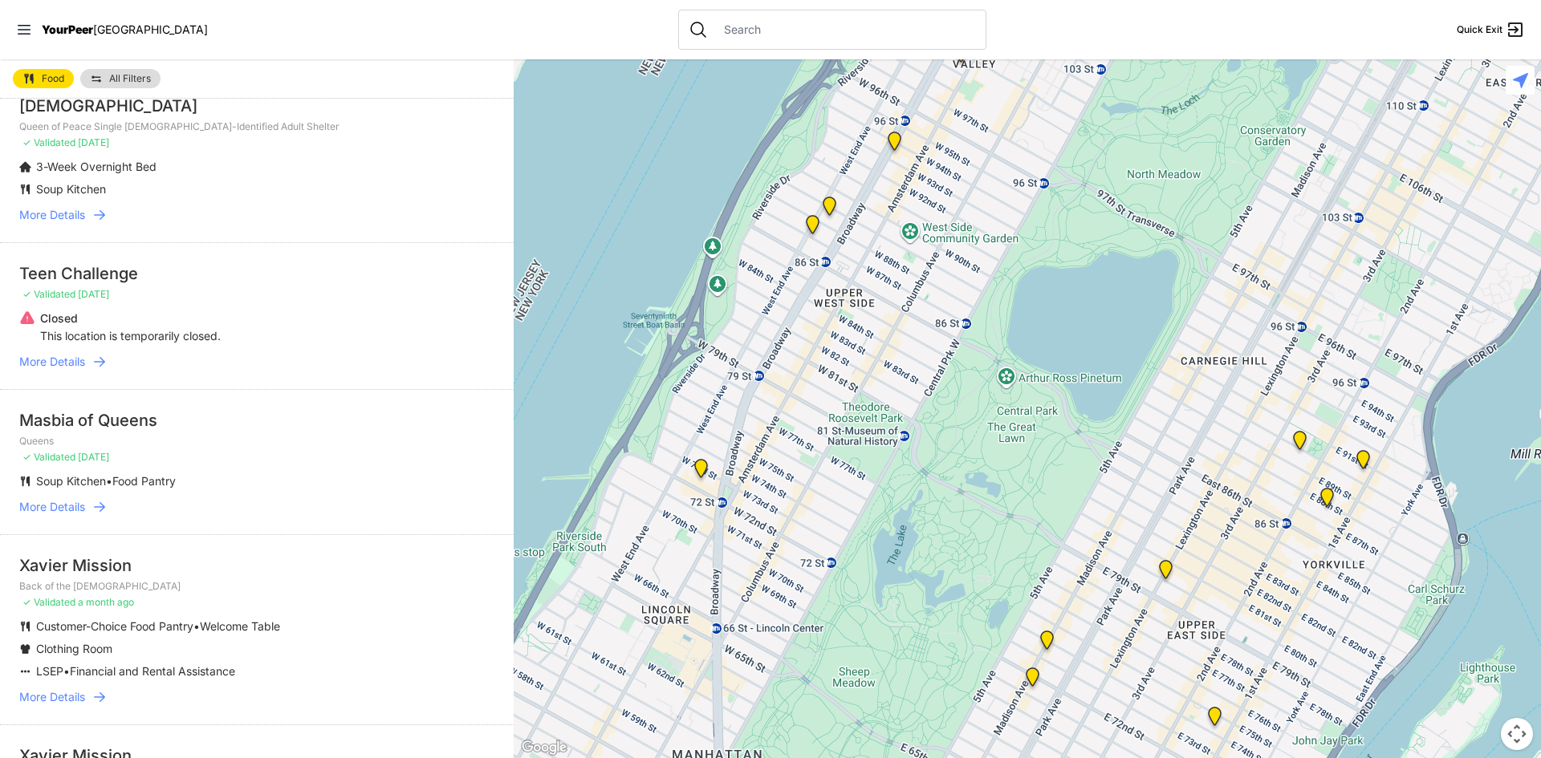
scroll to position [321, 0]
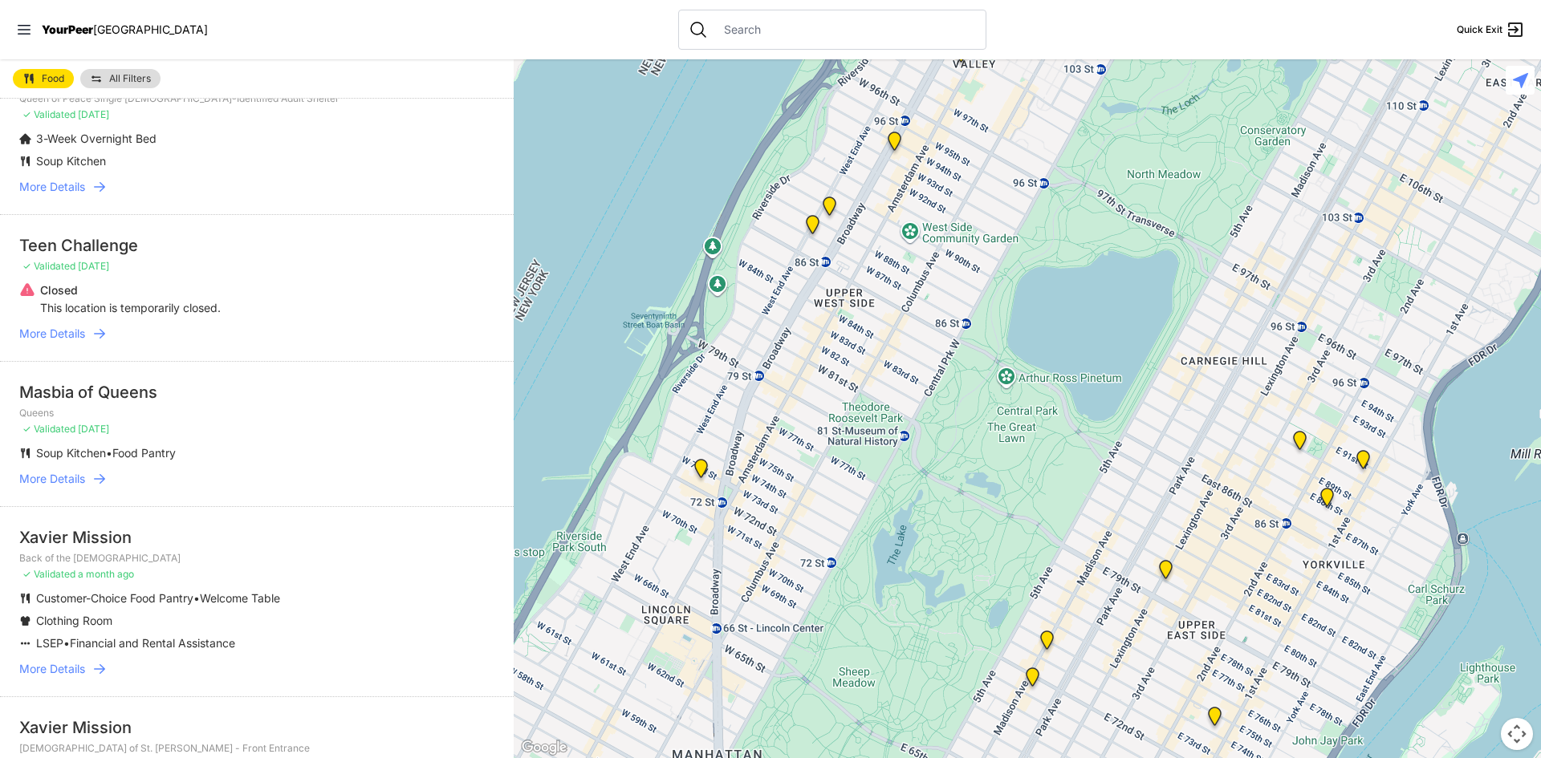
click at [138, 401] on div "Masbia of Queens" at bounding box center [256, 392] width 475 height 22
click at [100, 477] on icon at bounding box center [99, 479] width 16 height 16
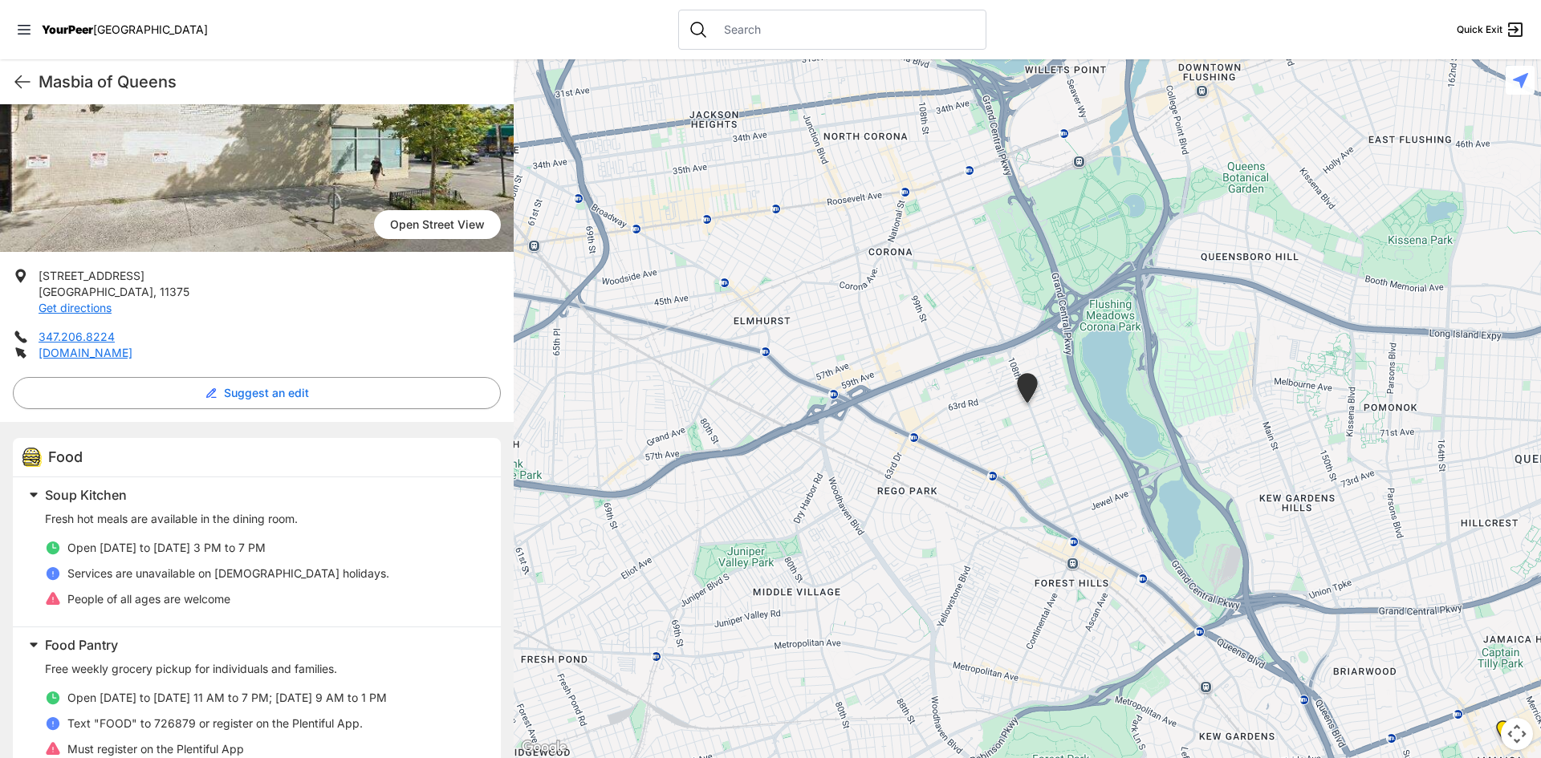
scroll to position [195, 0]
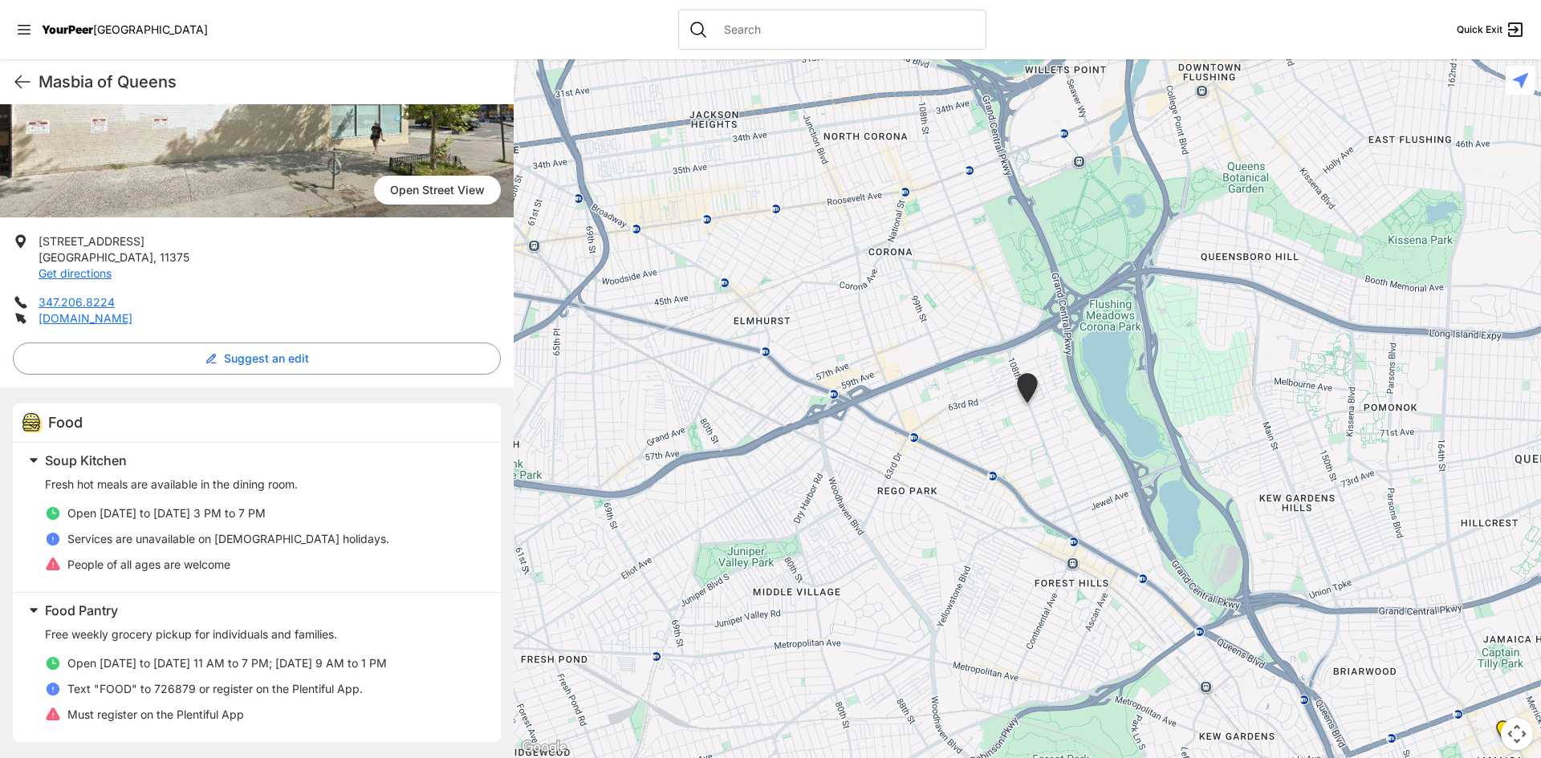
select select "recentlyUpdated"
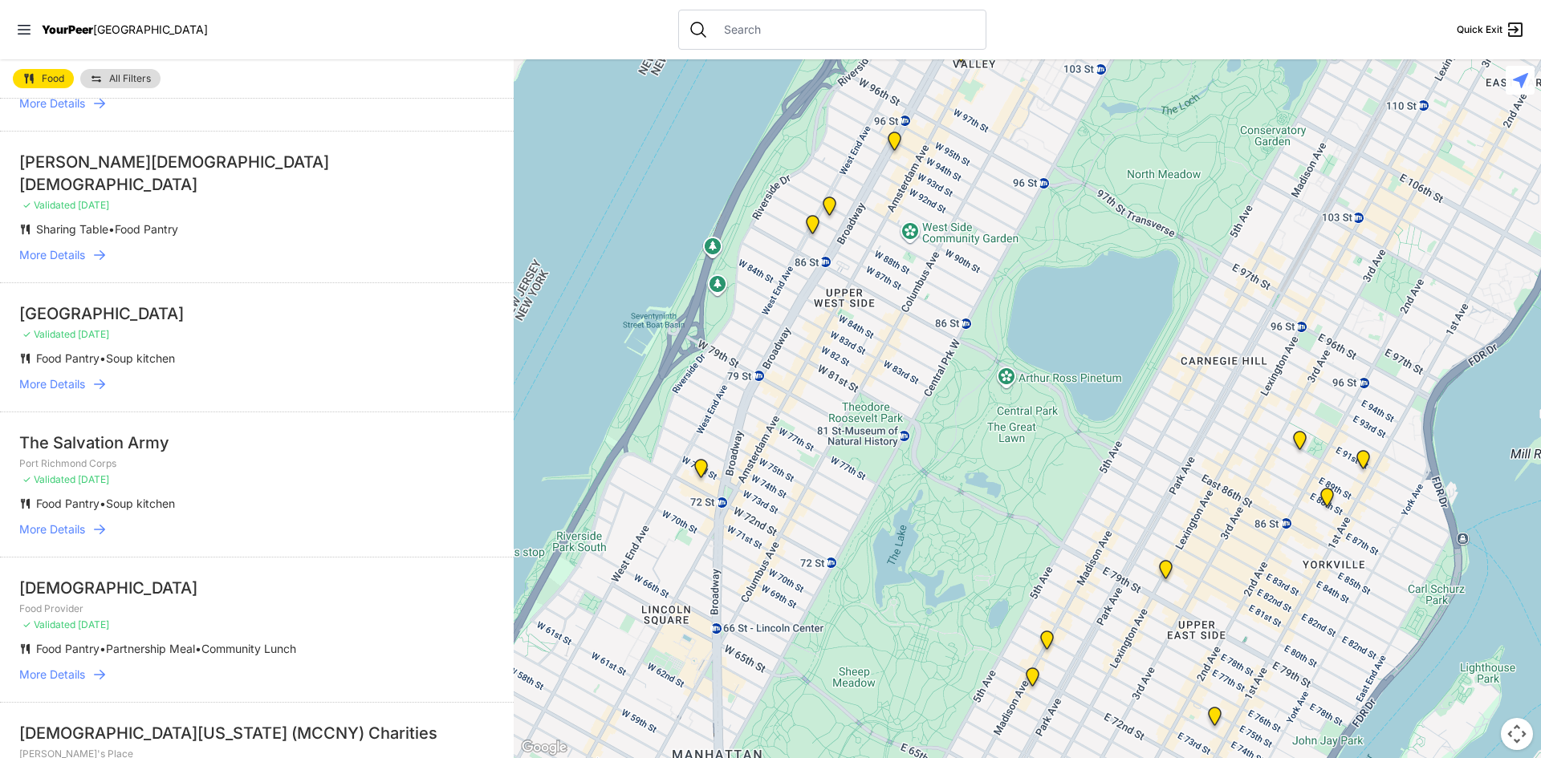
scroll to position [1284, 0]
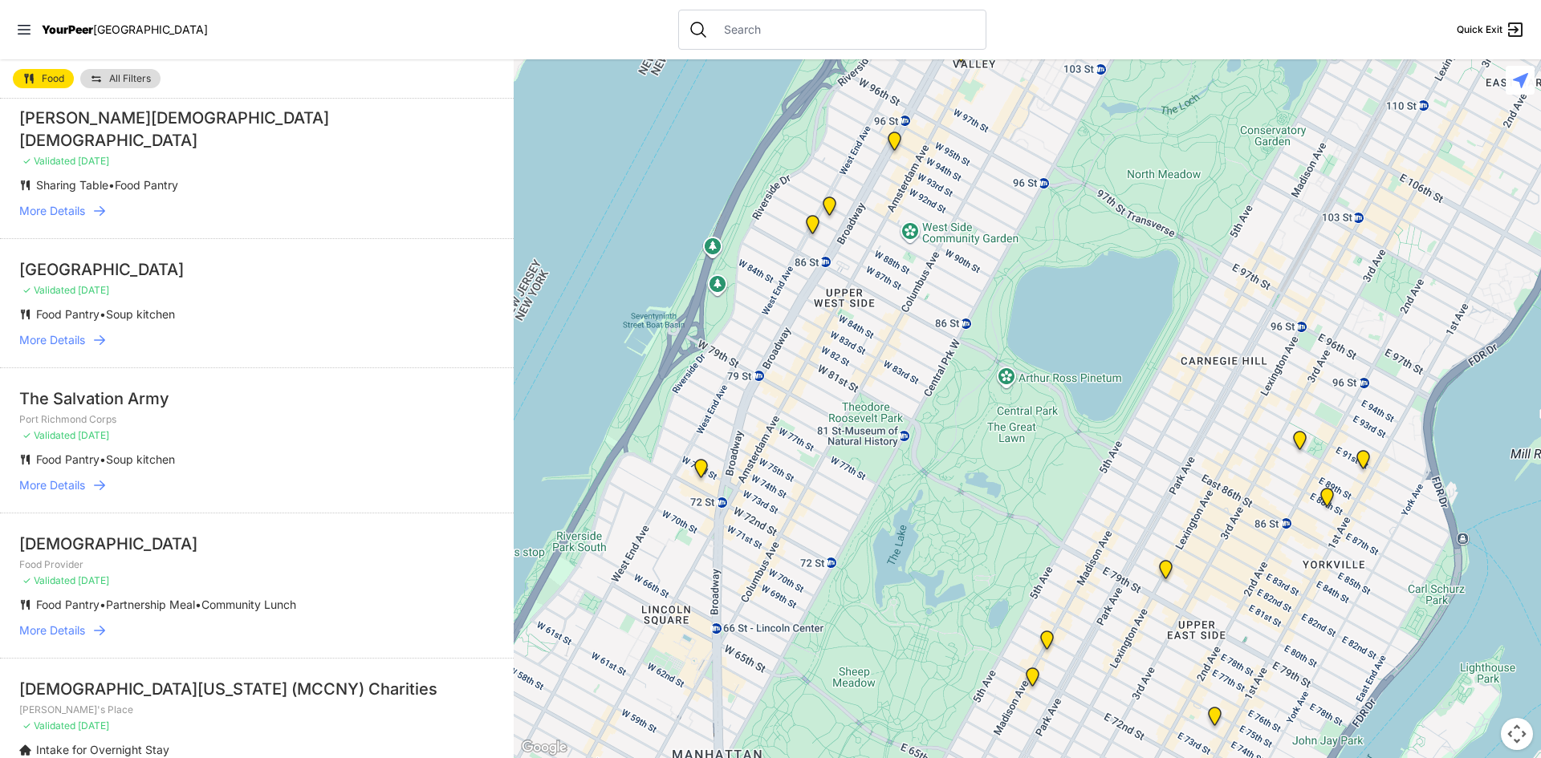
click at [70, 623] on span "More Details" at bounding box center [52, 631] width 66 height 16
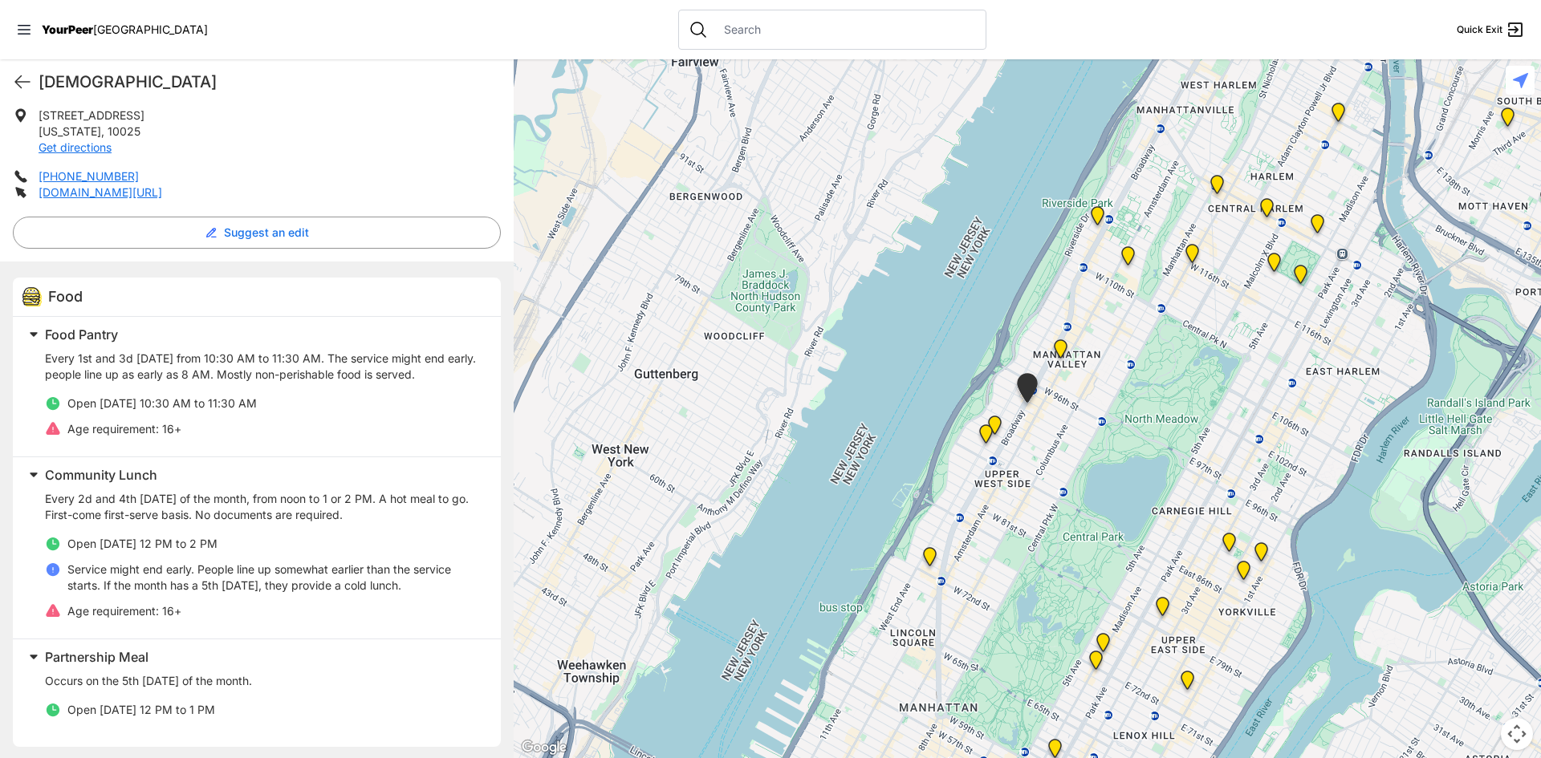
scroll to position [326, 0]
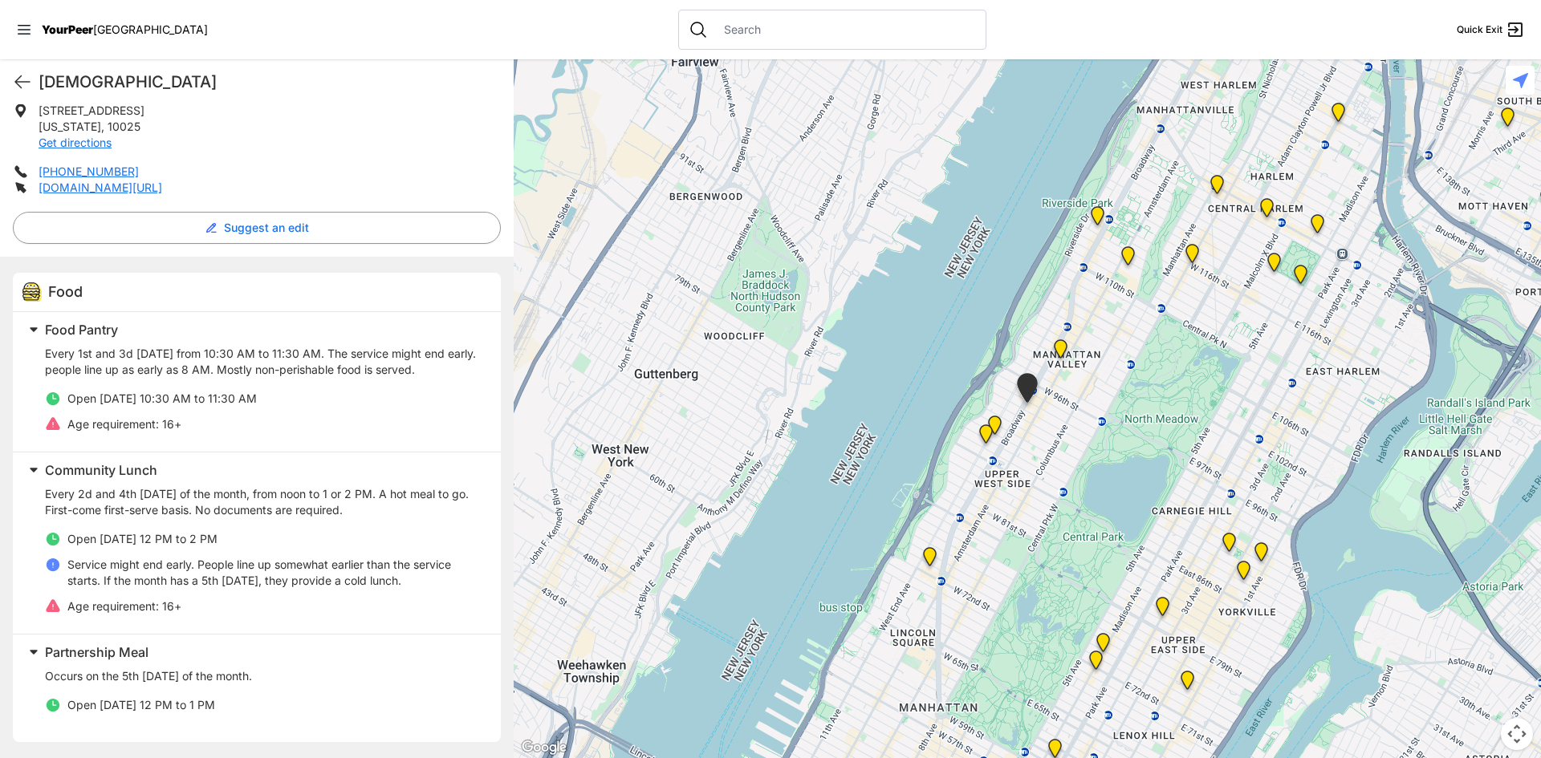
select select "recentlyUpdated"
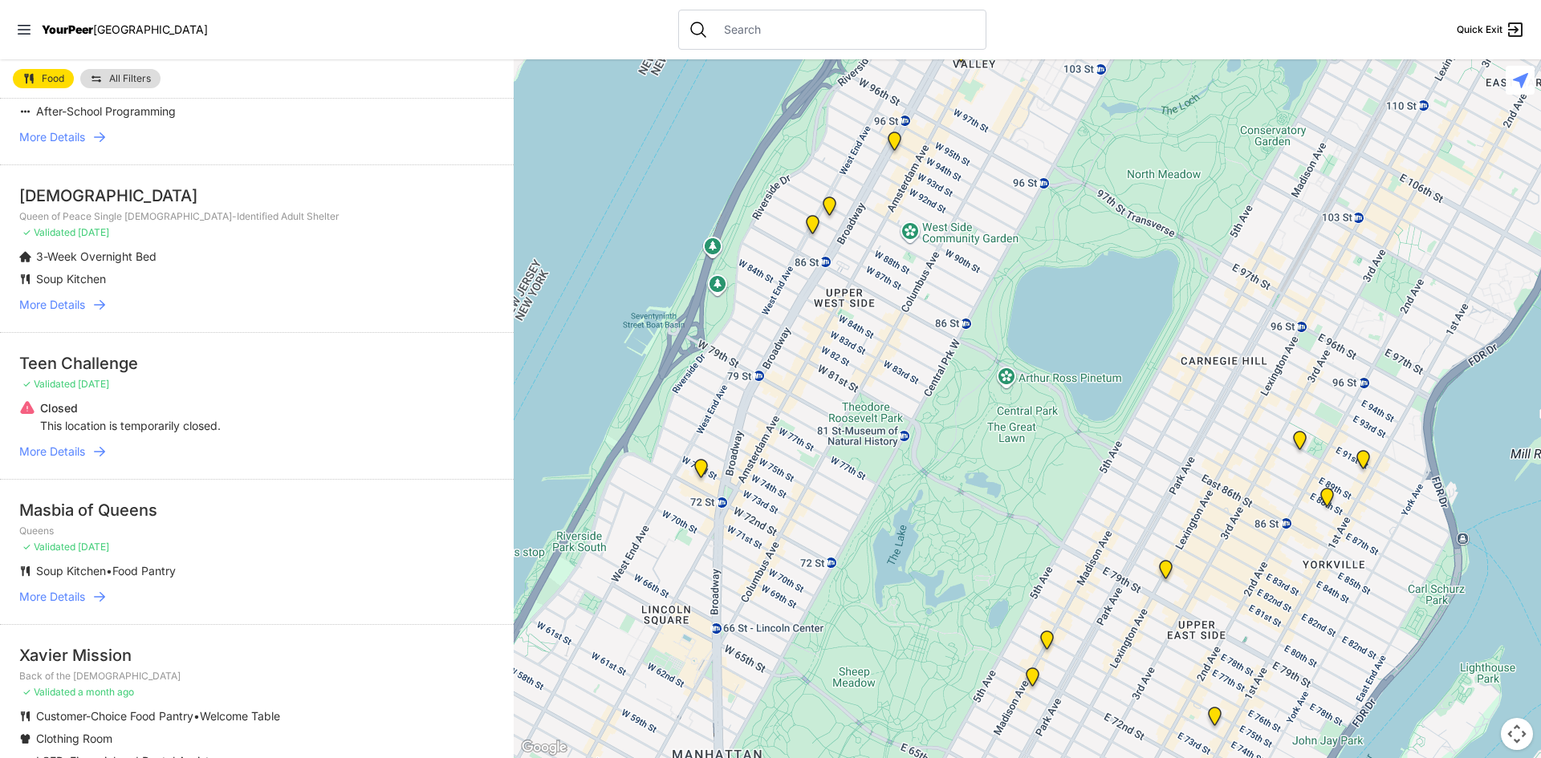
scroll to position [241, 0]
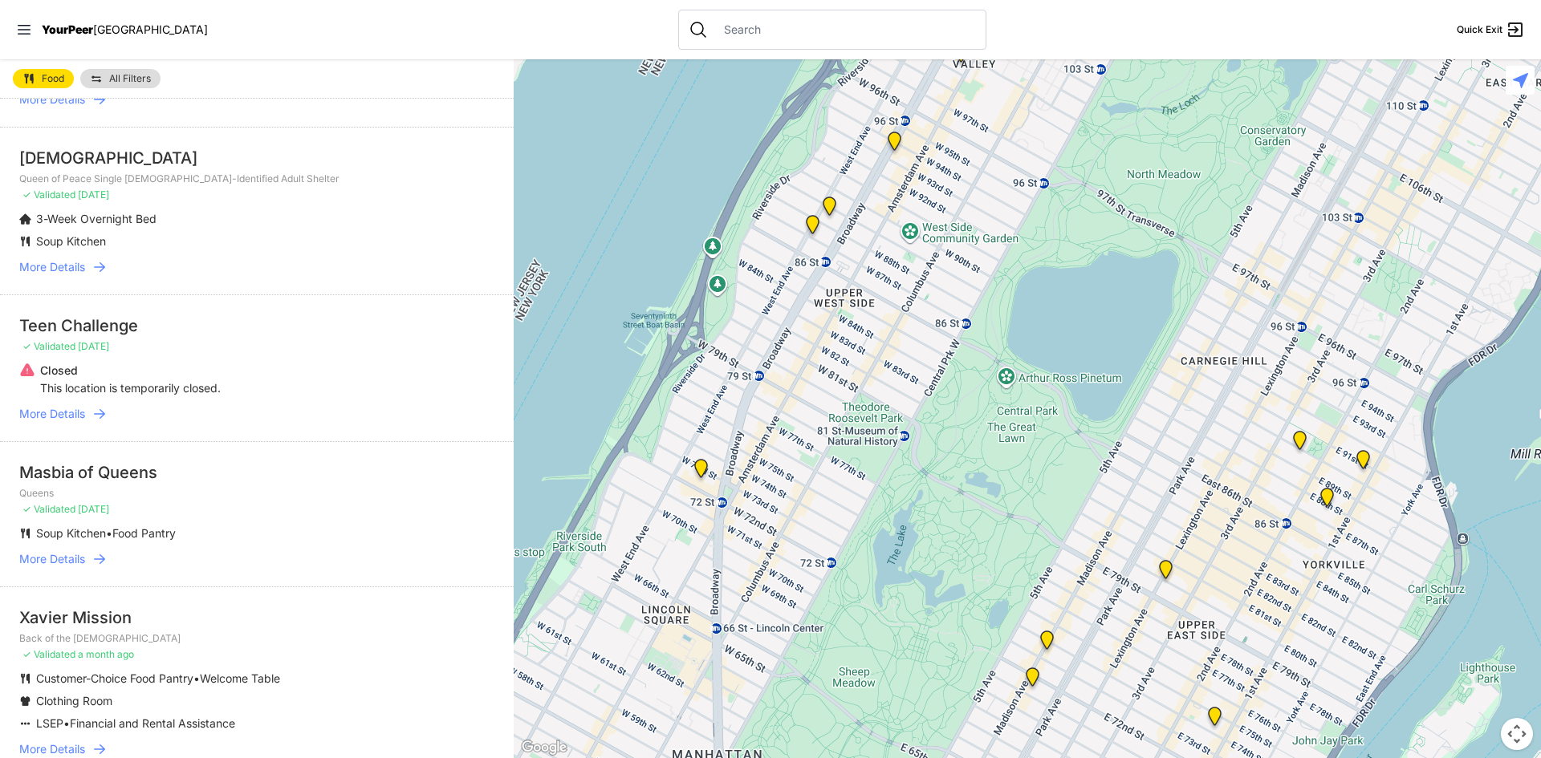
click at [69, 562] on span "More Details" at bounding box center [52, 559] width 66 height 16
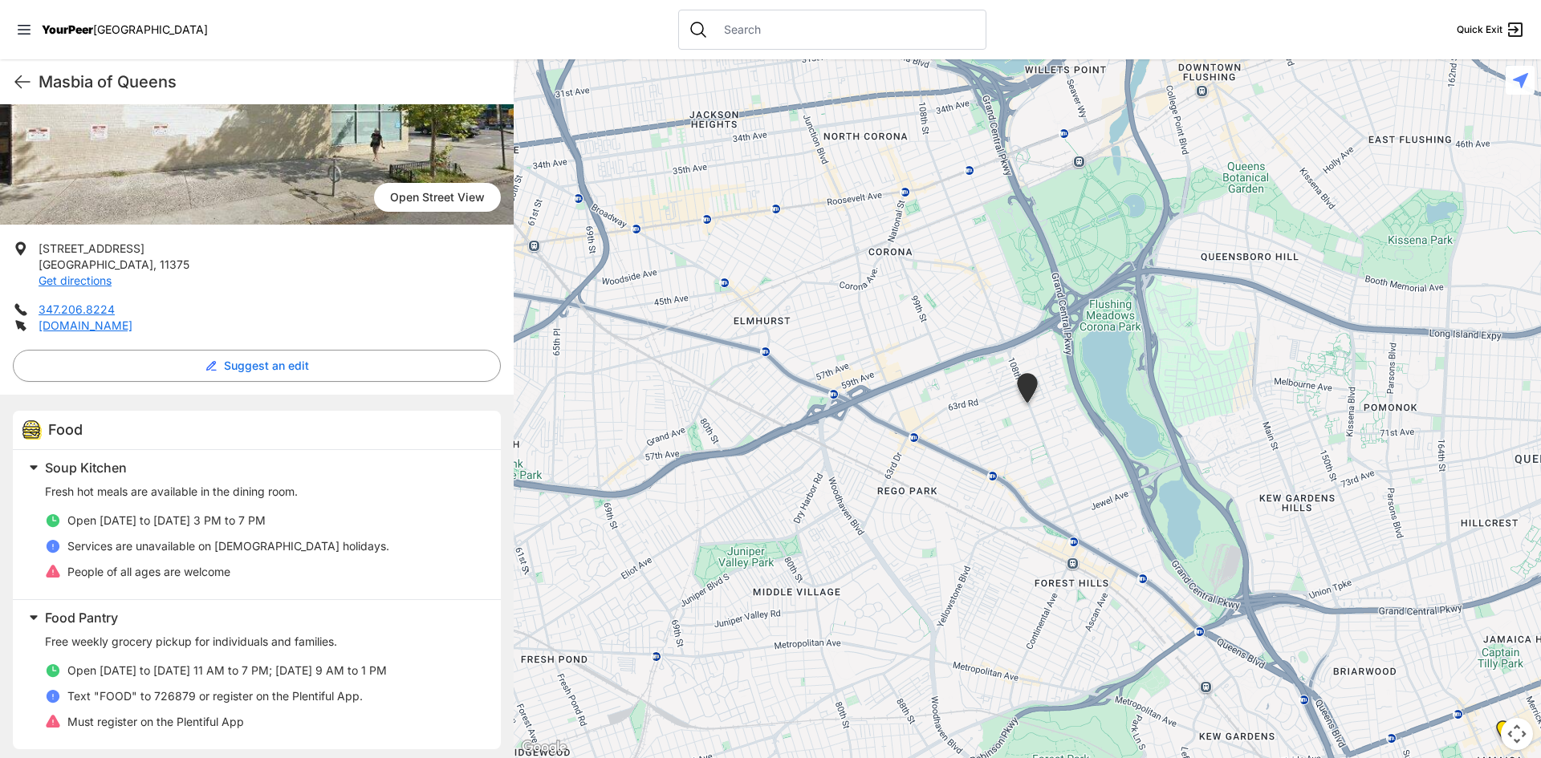
scroll to position [195, 0]
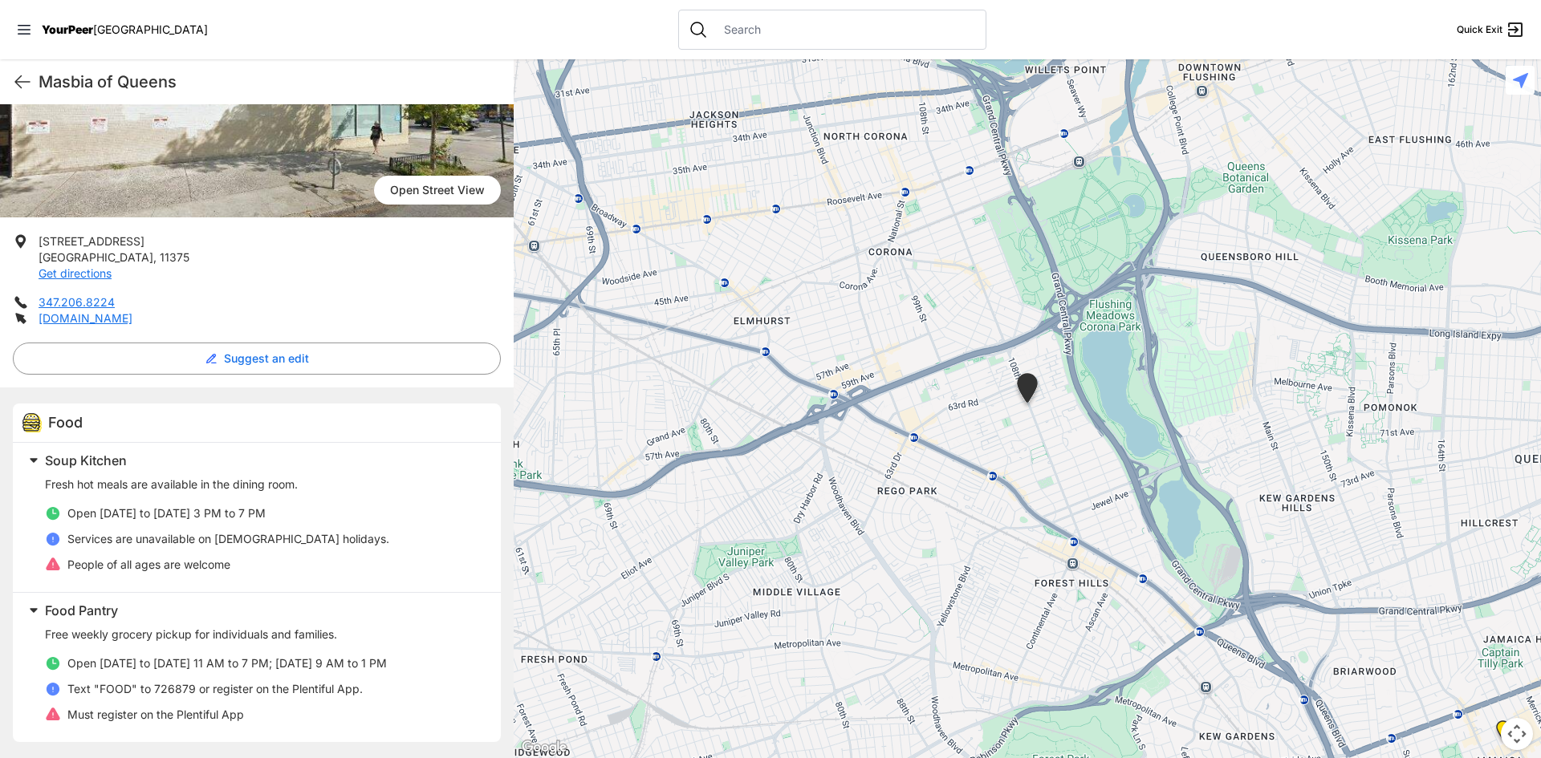
select select "recentlyUpdated"
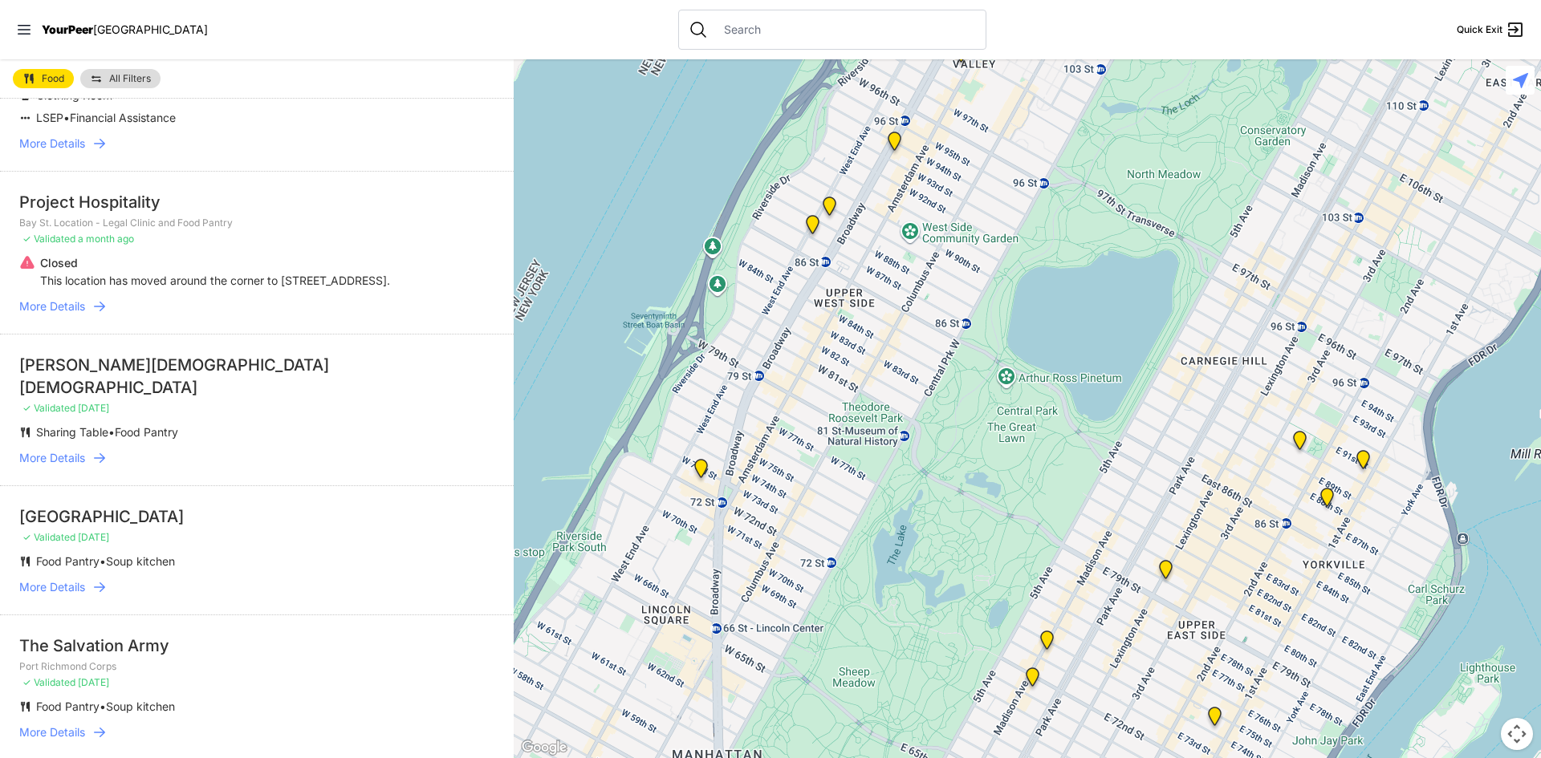
scroll to position [1043, 0]
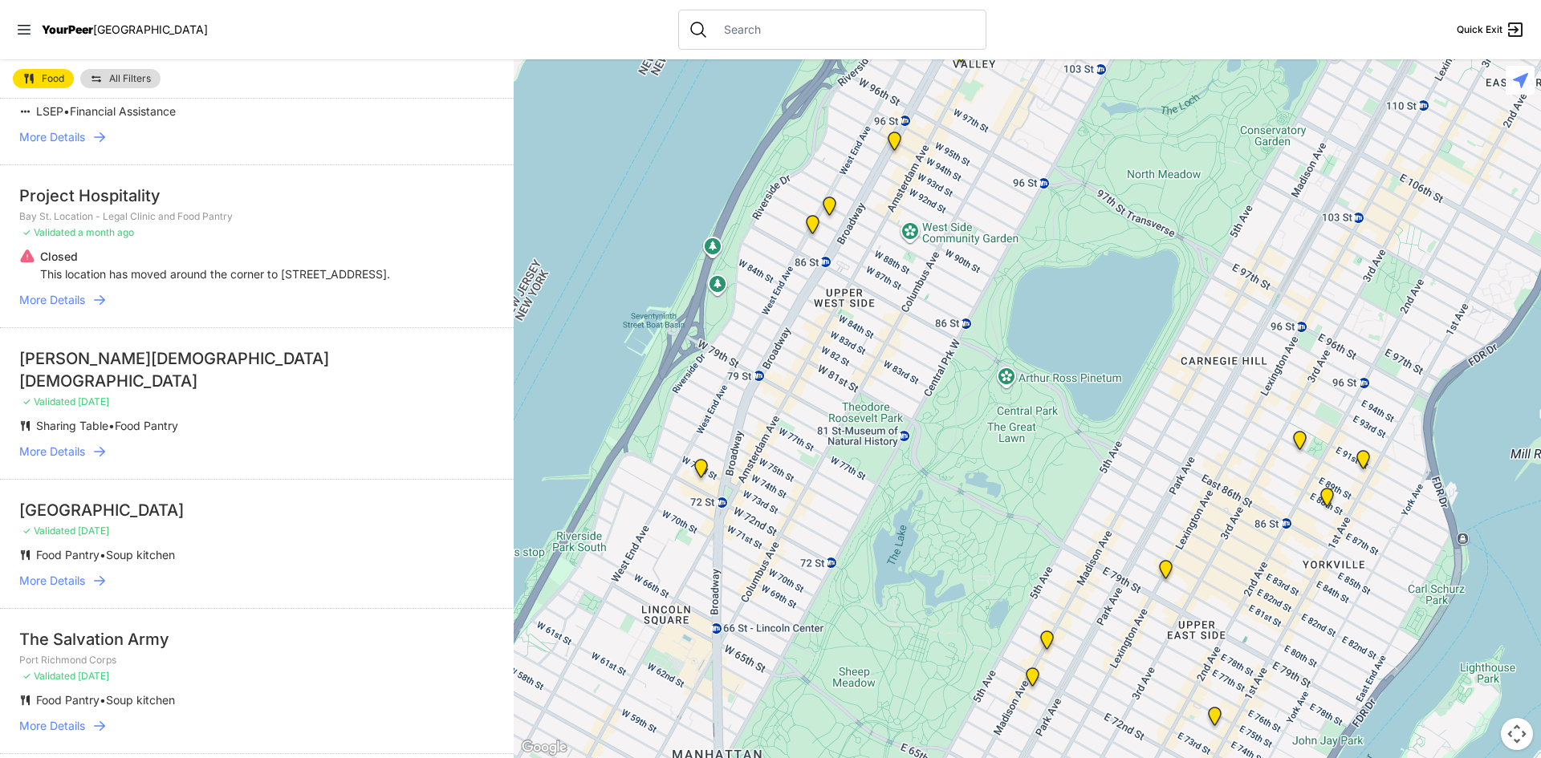
click at [55, 444] on span "More Details" at bounding box center [52, 452] width 66 height 16
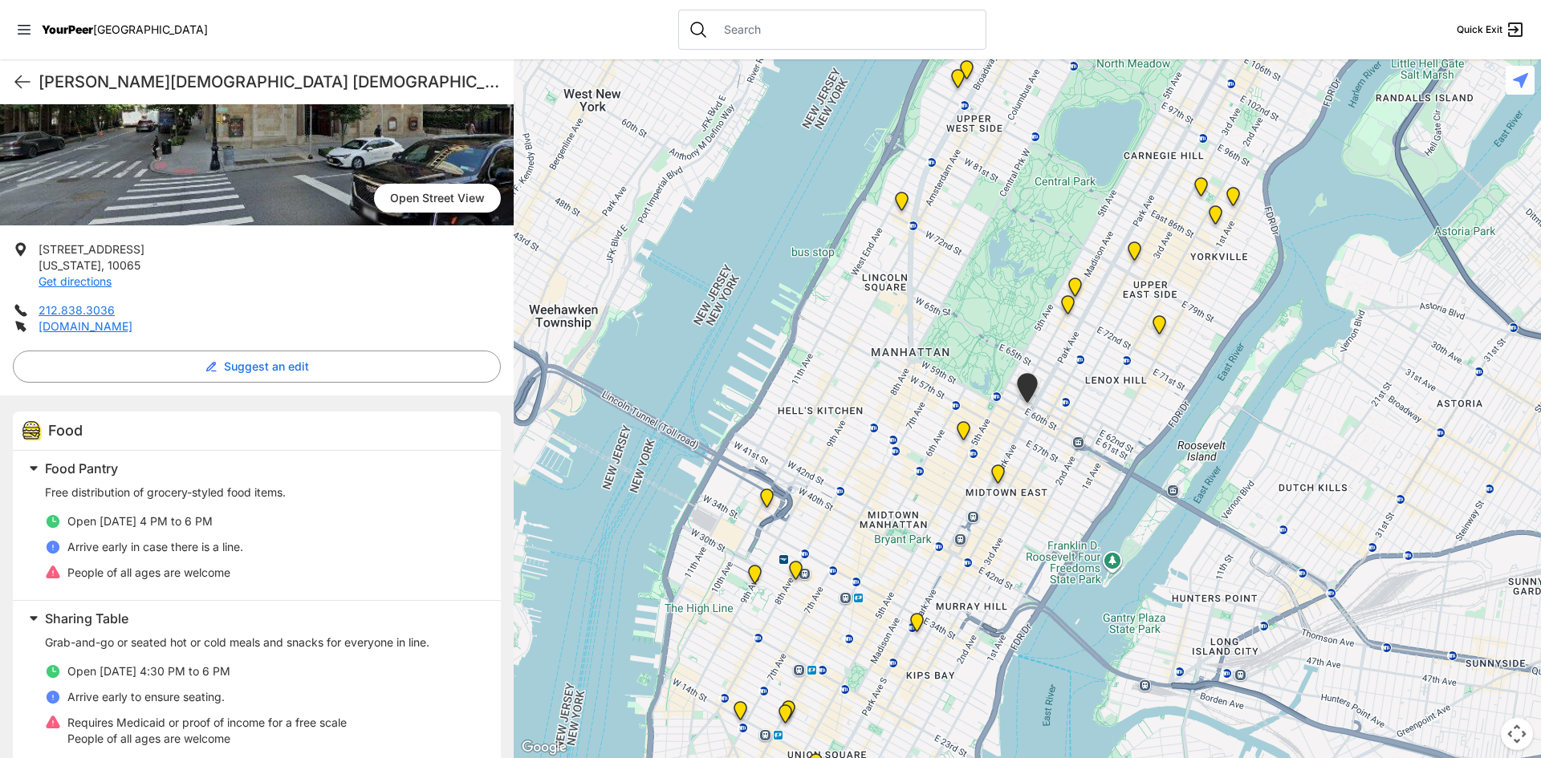
scroll to position [195, 0]
select select "recentlyUpdated"
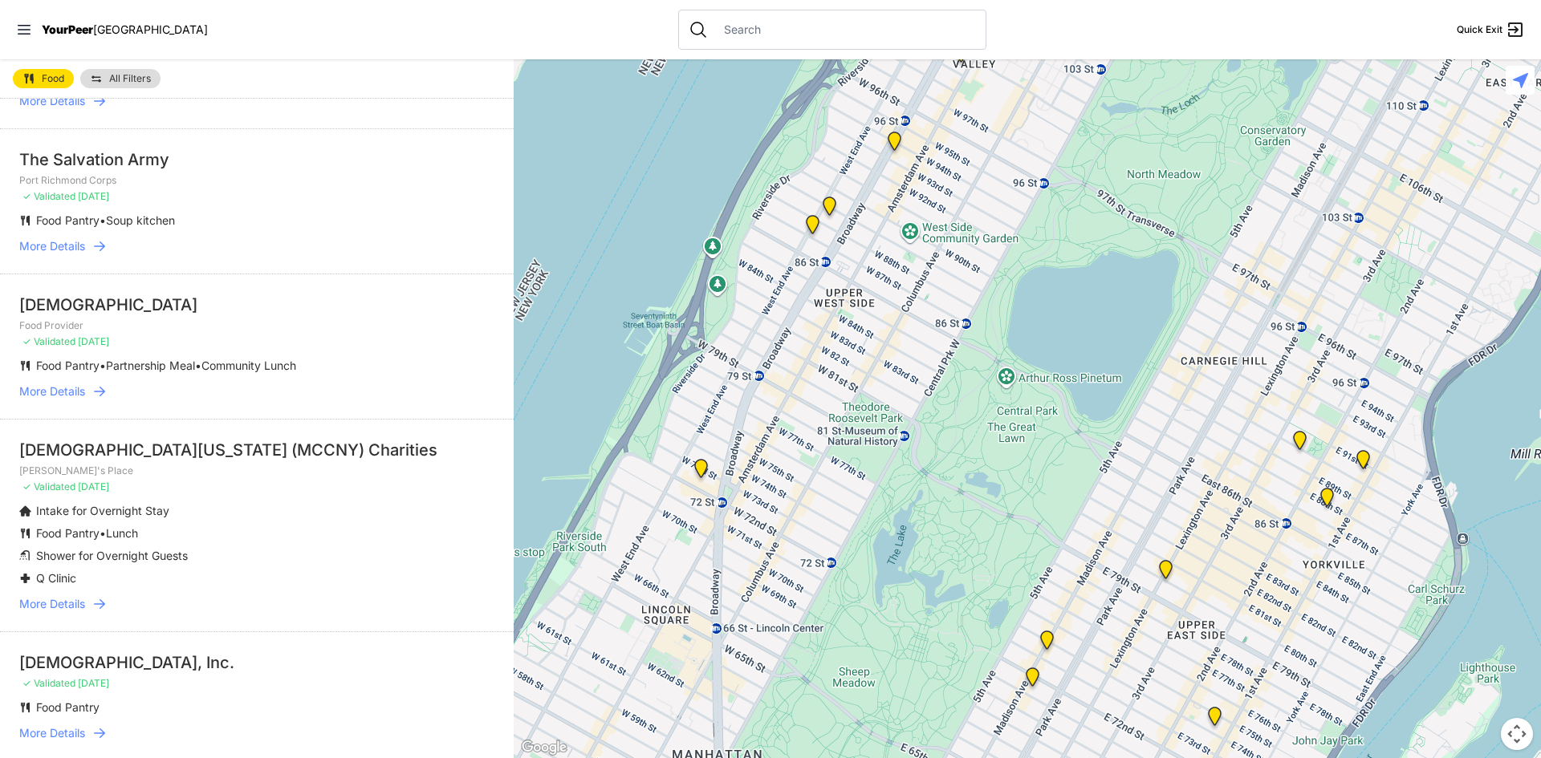
scroll to position [1524, 0]
click at [87, 596] on link "More Details" at bounding box center [256, 603] width 475 height 16
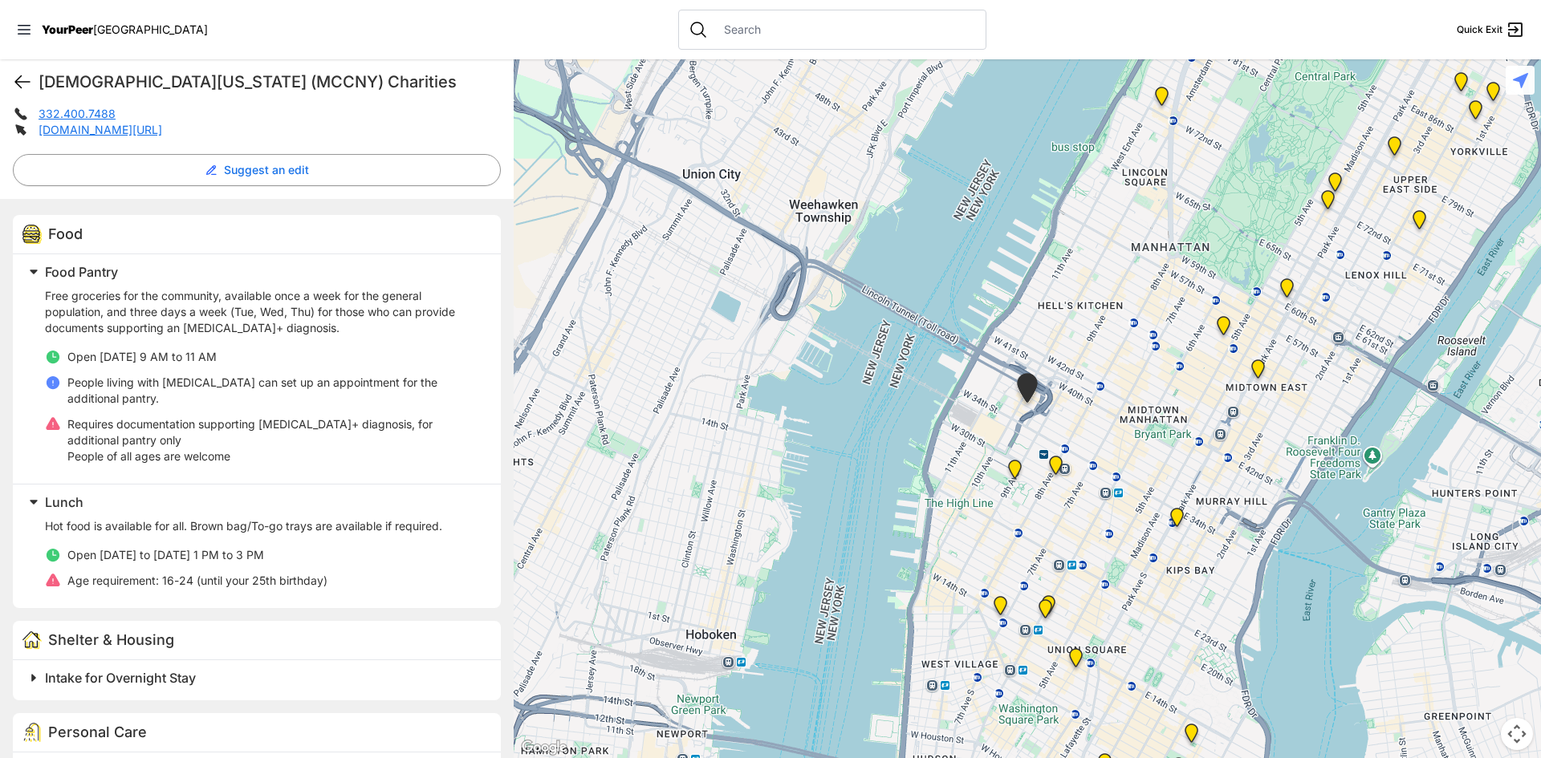
scroll to position [533, 0]
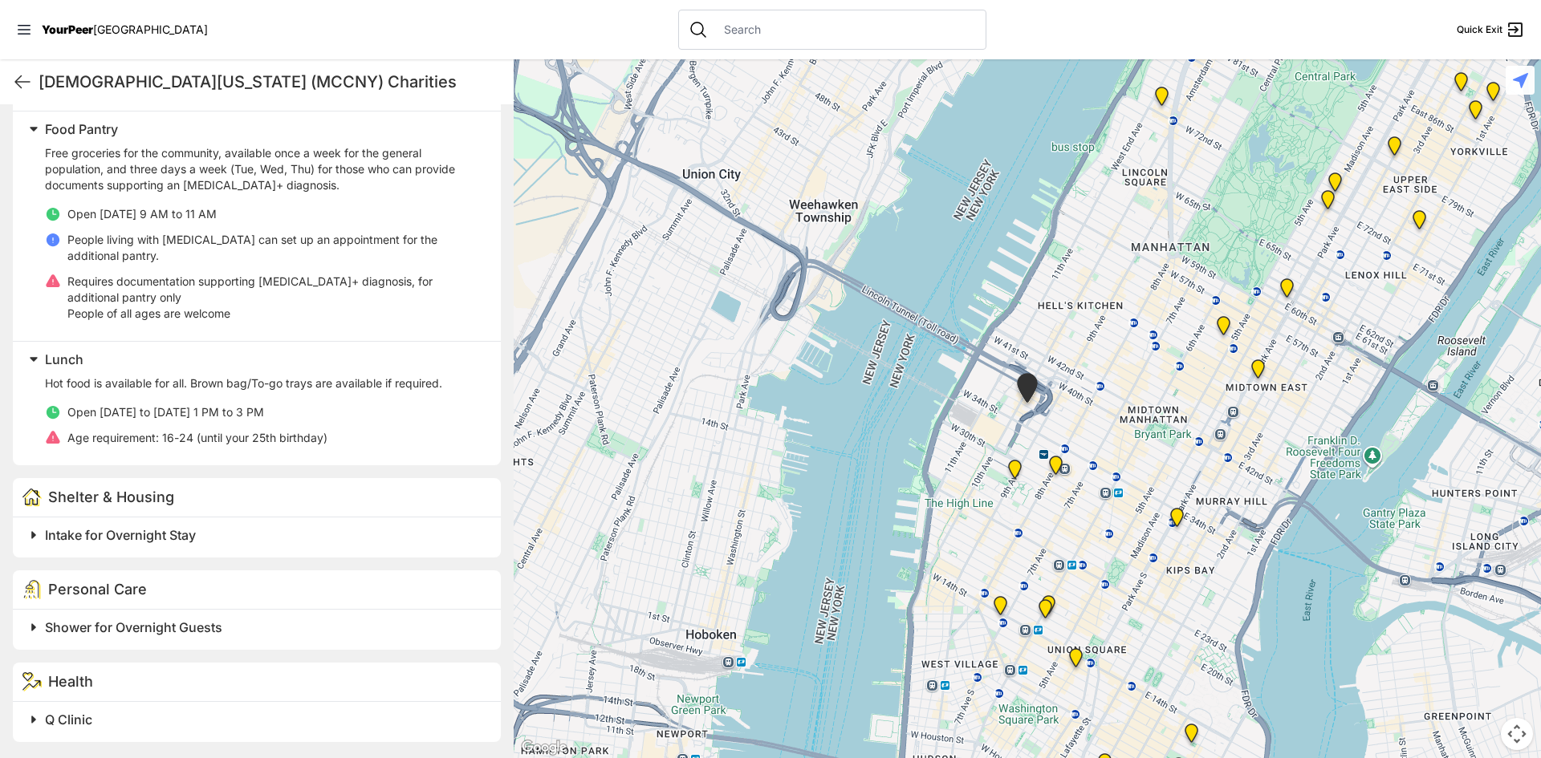
select select "recentlyUpdated"
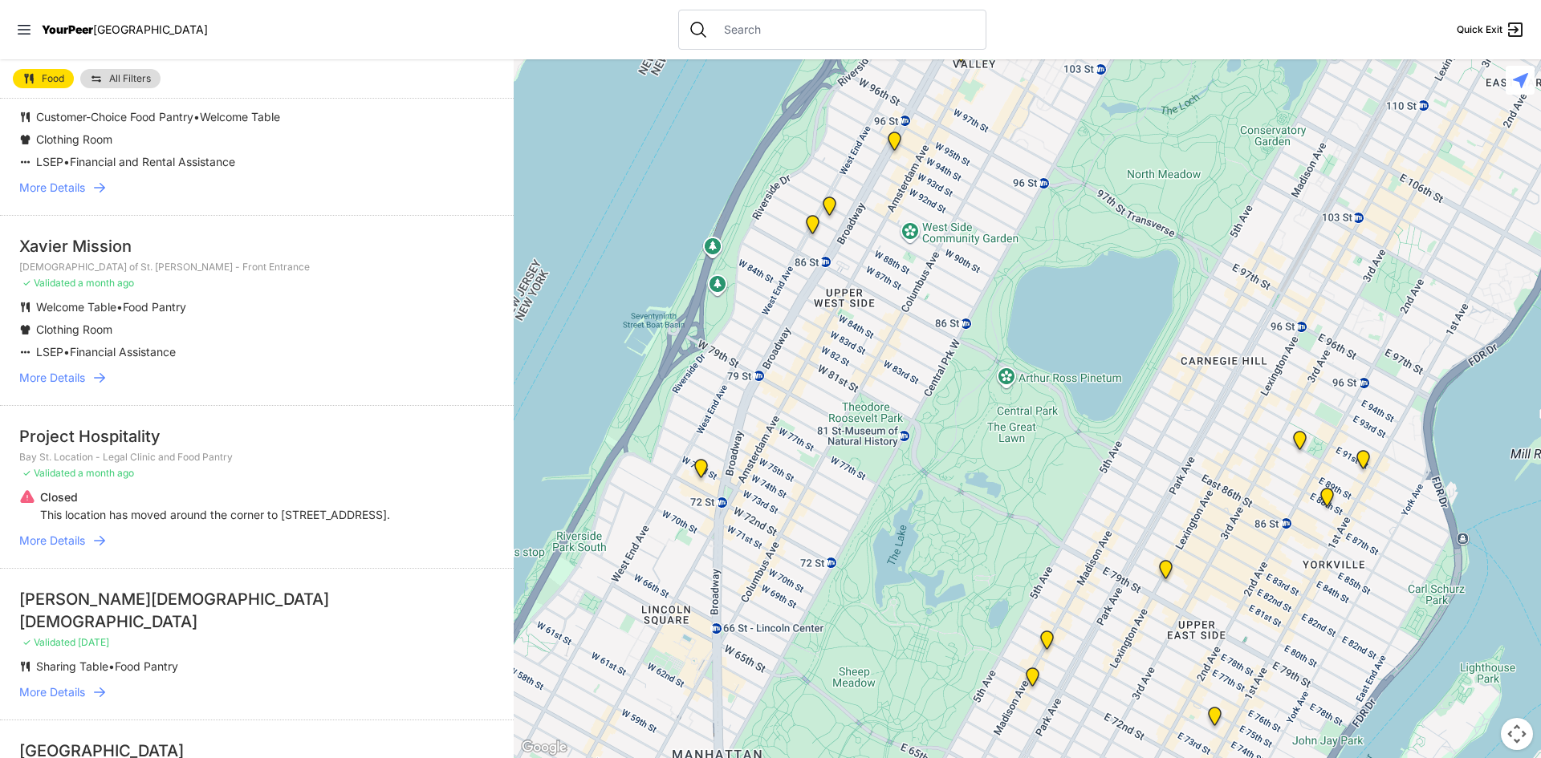
scroll to position [1204, 0]
